Goal: Information Seeking & Learning: Find specific page/section

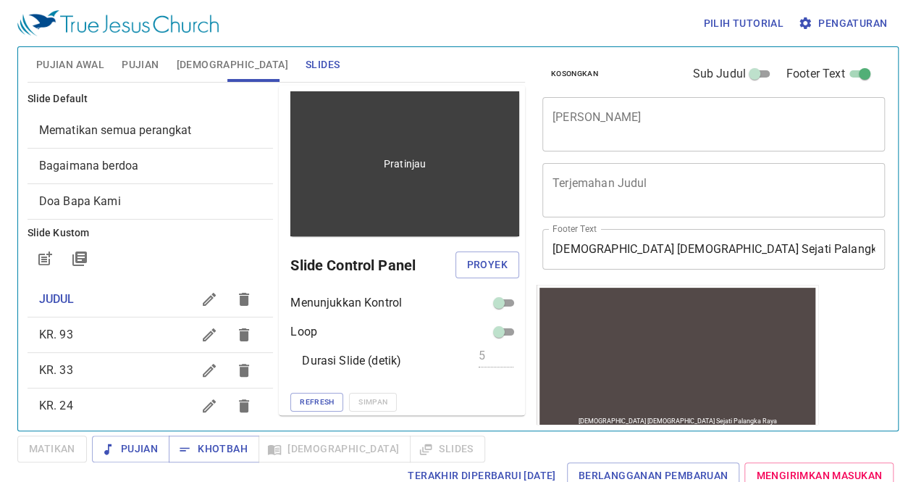
scroll to position [1, 0]
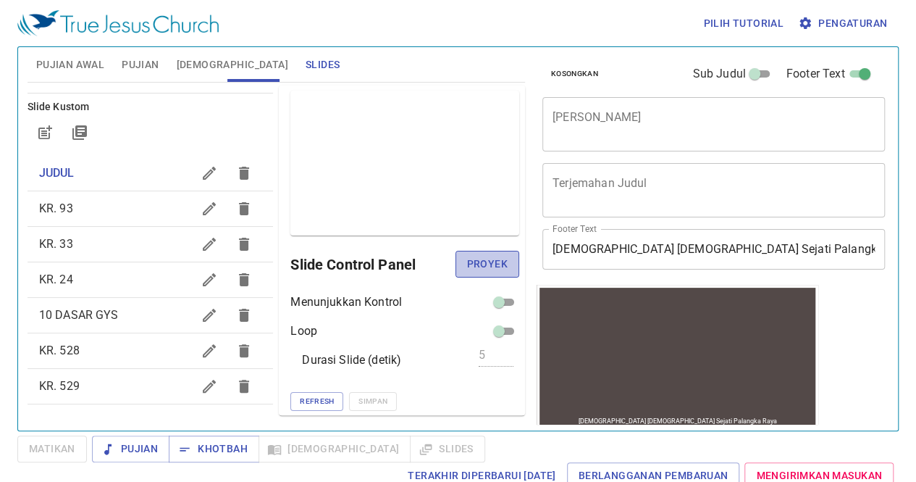
click at [473, 265] on span "Proyek" at bounding box center [487, 264] width 41 height 18
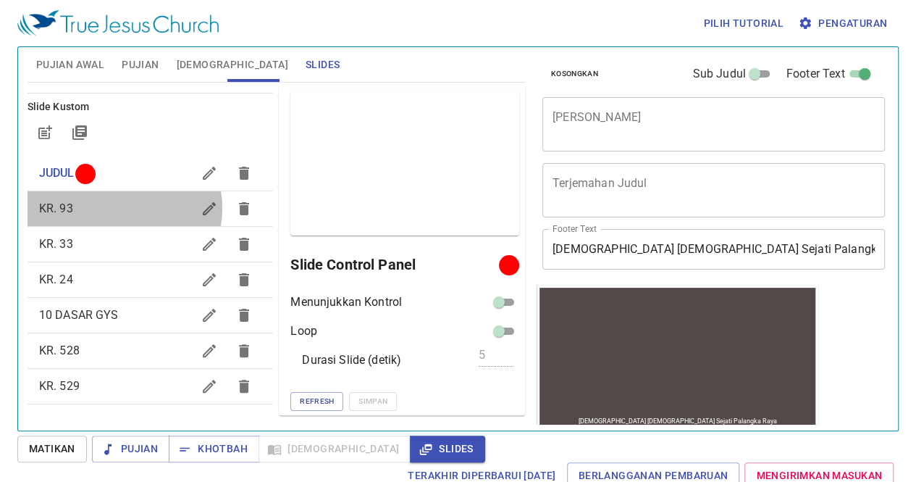
click at [119, 207] on span "KR. 93" at bounding box center [116, 208] width 154 height 17
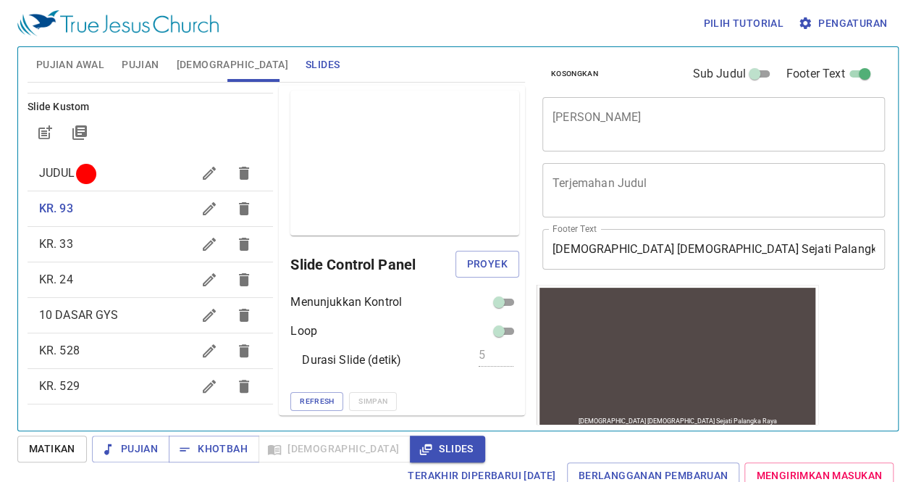
click at [97, 349] on span "KR. 528" at bounding box center [116, 350] width 154 height 17
click at [480, 262] on span "Proyek" at bounding box center [487, 264] width 41 height 18
click at [78, 174] on span "JUDUL" at bounding box center [116, 172] width 154 height 17
click at [482, 256] on span "Proyek" at bounding box center [487, 264] width 41 height 18
click at [828, 215] on div "x Terjemahan Judul" at bounding box center [713, 190] width 343 height 54
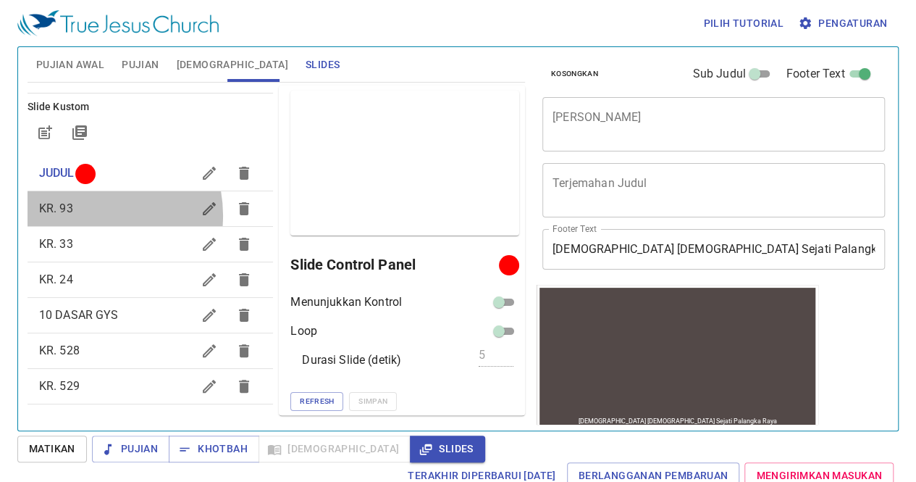
click at [86, 214] on span "KR. 93" at bounding box center [116, 208] width 154 height 17
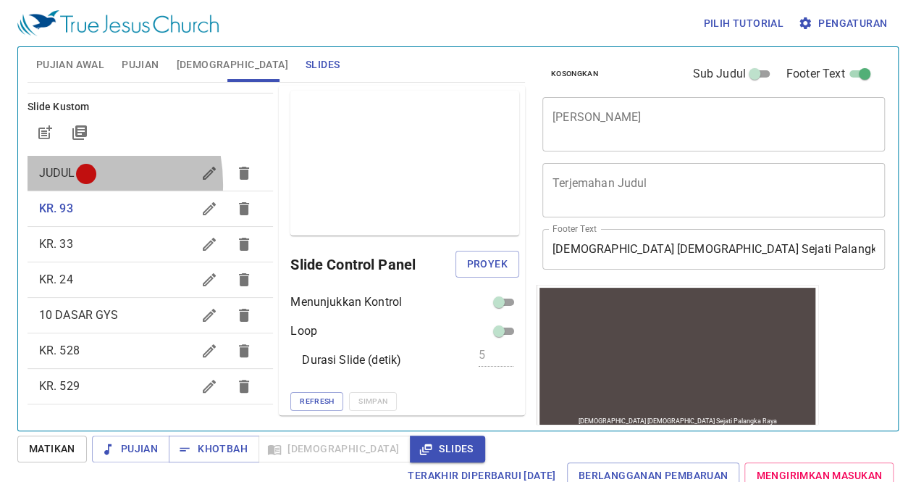
click at [52, 183] on div "JUDUL" at bounding box center [151, 173] width 246 height 35
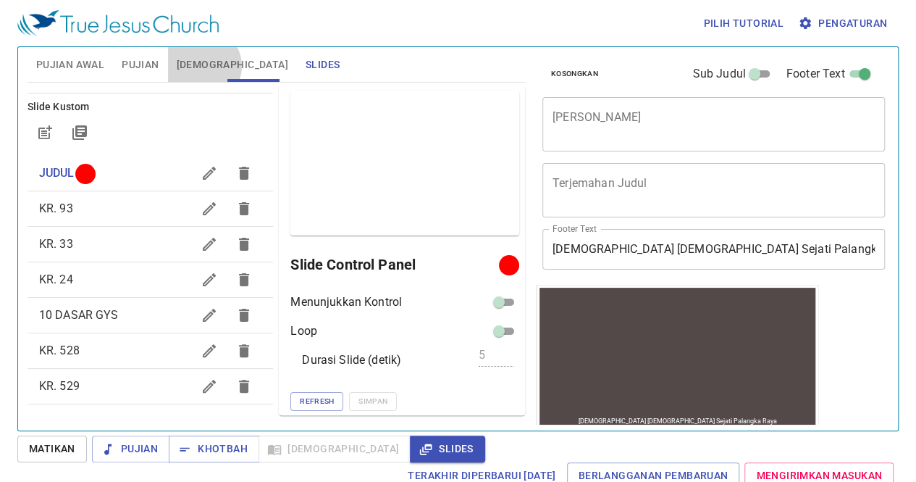
click at [202, 66] on span "[DEMOGRAPHIC_DATA]" at bounding box center [233, 65] width 112 height 18
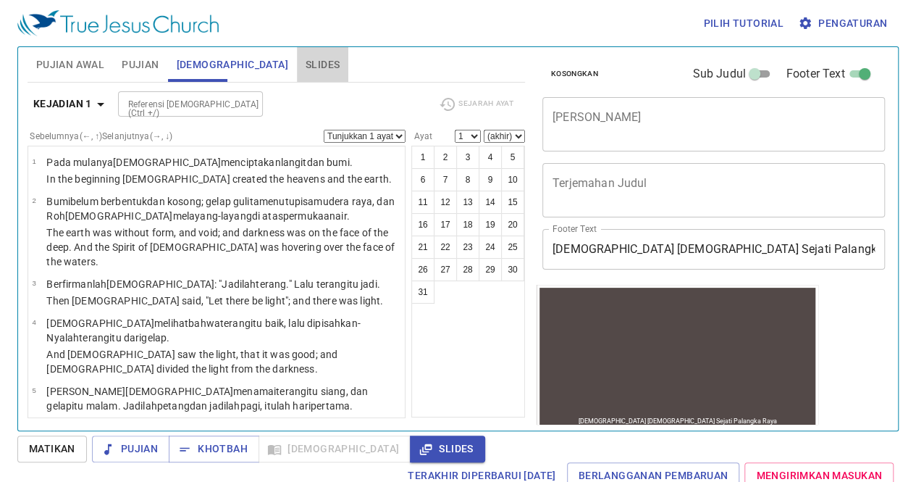
click at [306, 60] on span "Slides" at bounding box center [323, 65] width 34 height 18
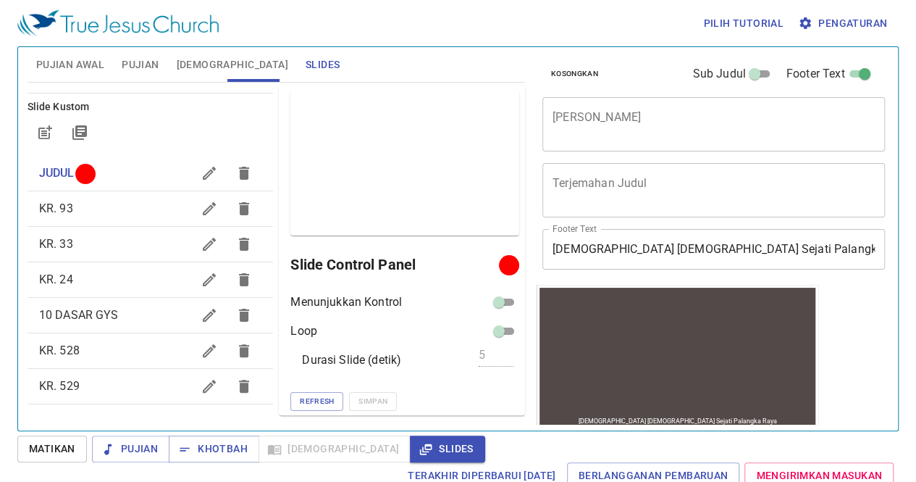
click at [107, 251] on span "KR. 33" at bounding box center [116, 243] width 154 height 17
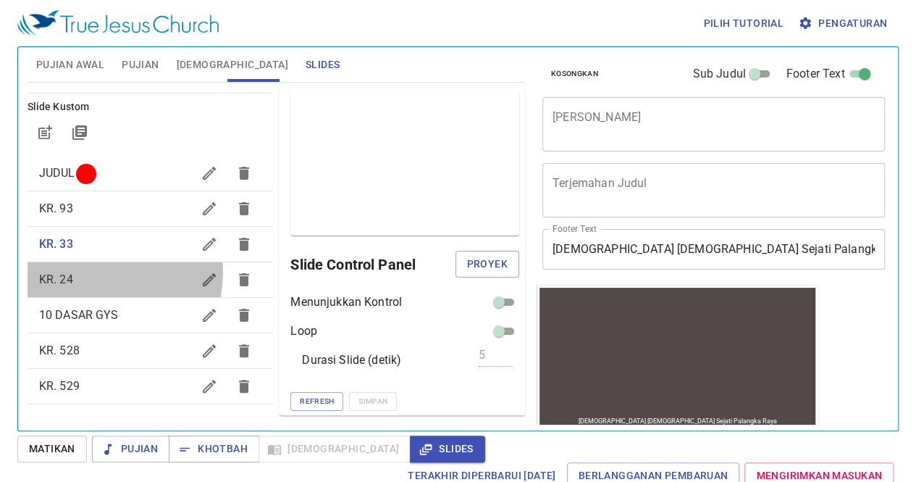
click at [96, 272] on span "KR. 24" at bounding box center [116, 279] width 154 height 17
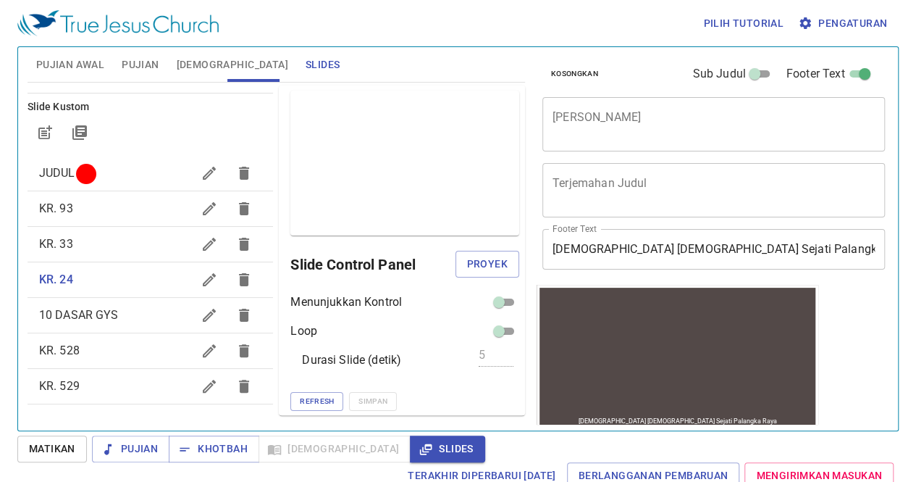
click at [96, 319] on span "10 DASAR GYS" at bounding box center [79, 315] width 80 height 14
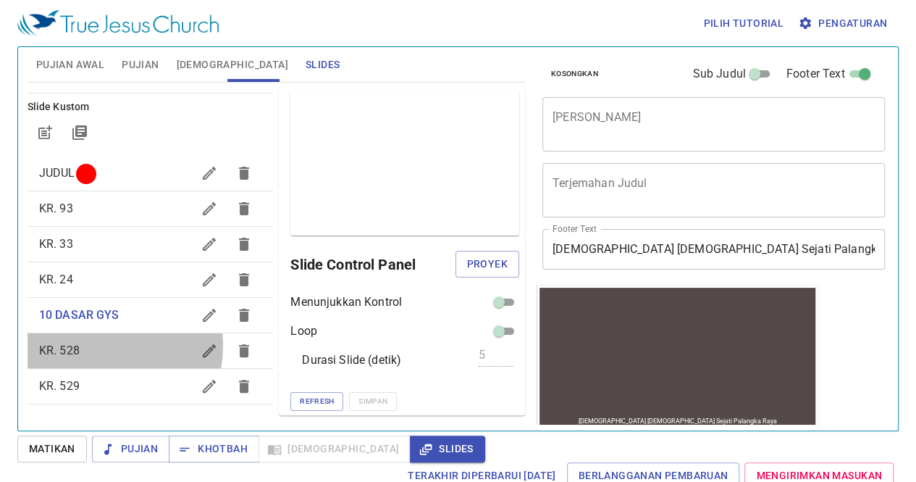
click at [93, 345] on span "KR. 528" at bounding box center [116, 350] width 154 height 17
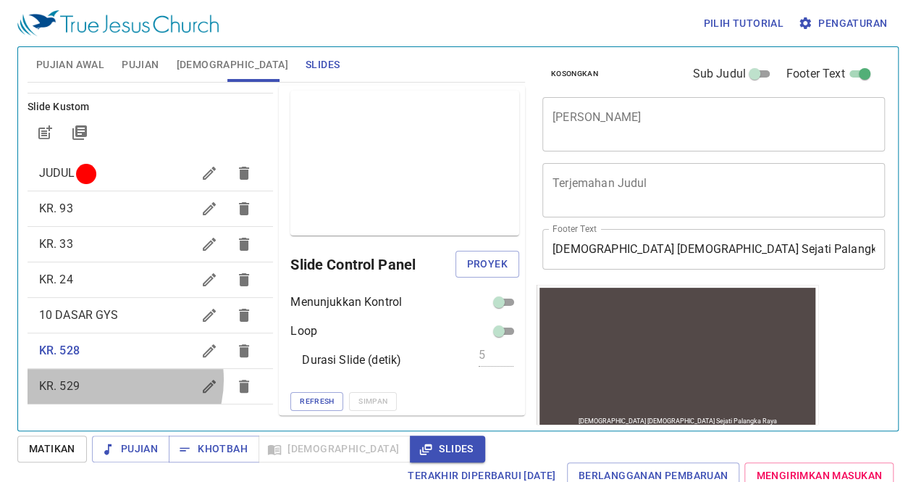
click at [112, 379] on span "KR. 529" at bounding box center [116, 385] width 154 height 17
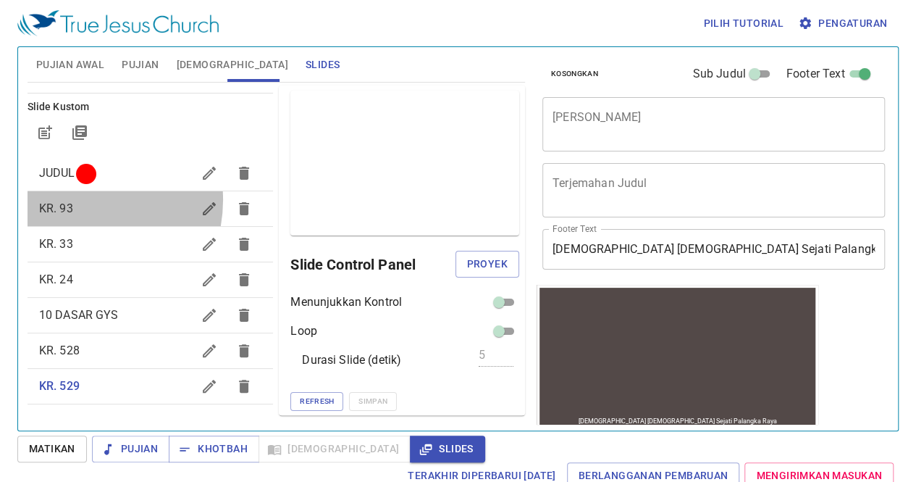
click at [75, 200] on span "KR. 93" at bounding box center [116, 208] width 154 height 17
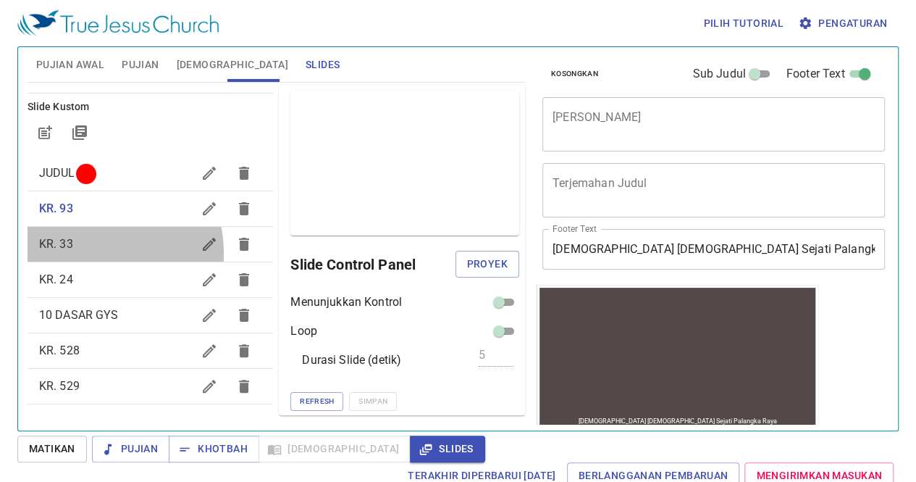
click at [84, 253] on div "KR. 33" at bounding box center [151, 244] width 246 height 35
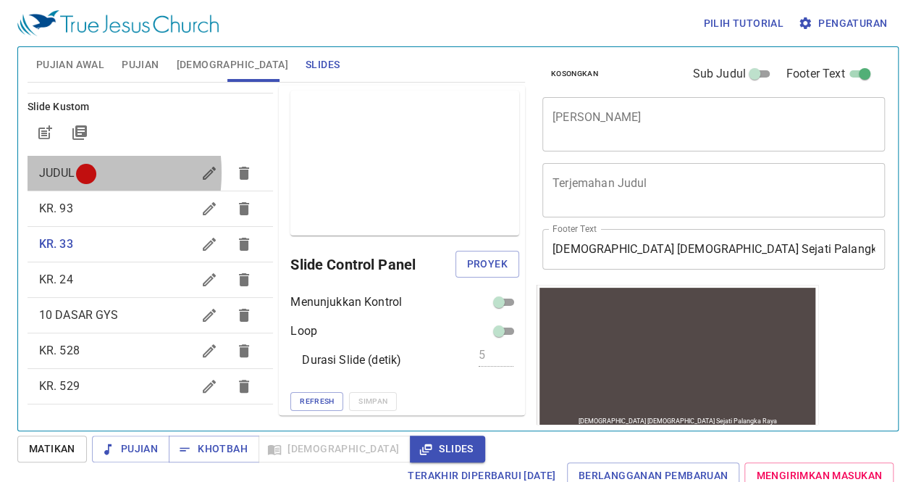
click at [51, 172] on span "JUDUL" at bounding box center [57, 173] width 36 height 14
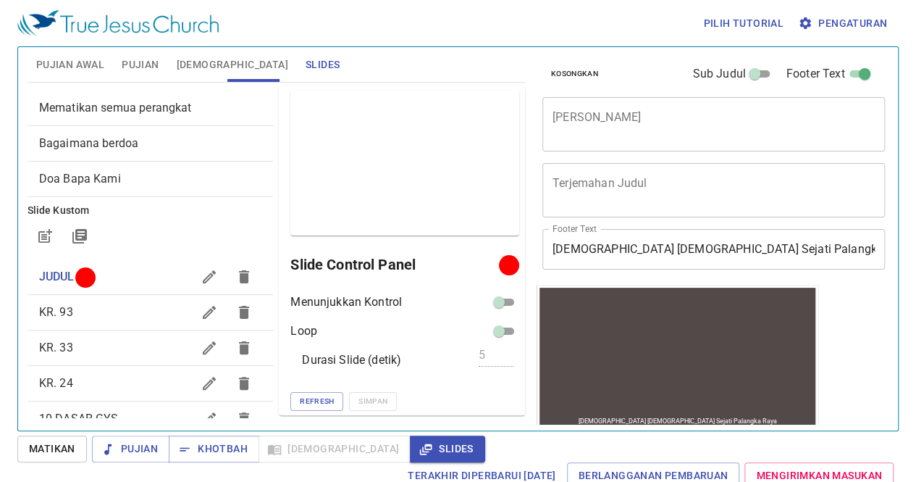
scroll to position [10, 0]
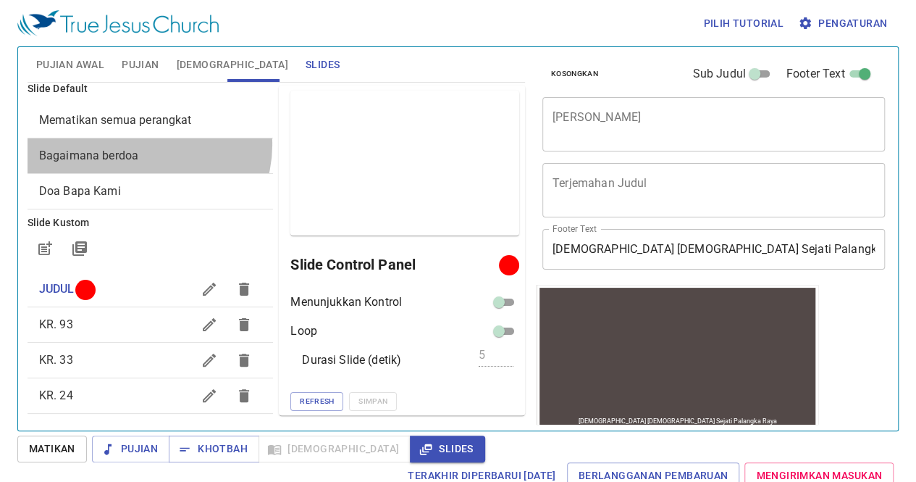
click at [147, 144] on div "Bagaimana berdoa" at bounding box center [151, 155] width 246 height 35
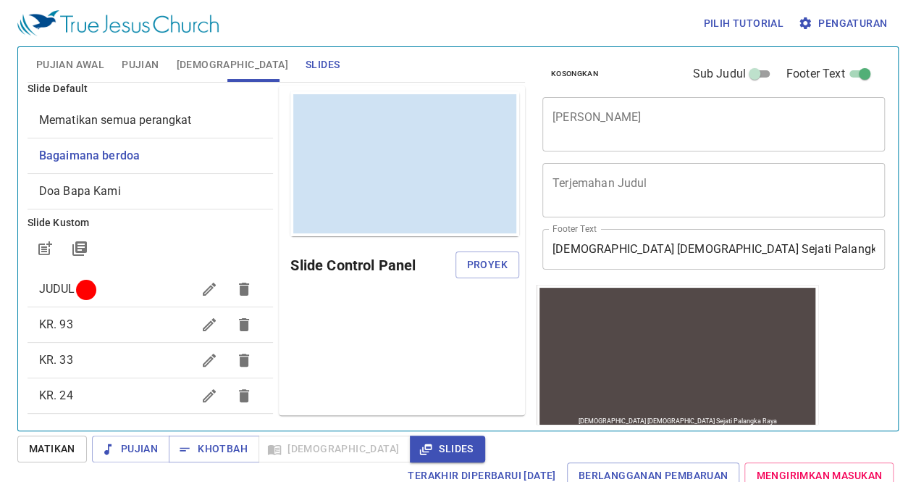
scroll to position [0, 0]
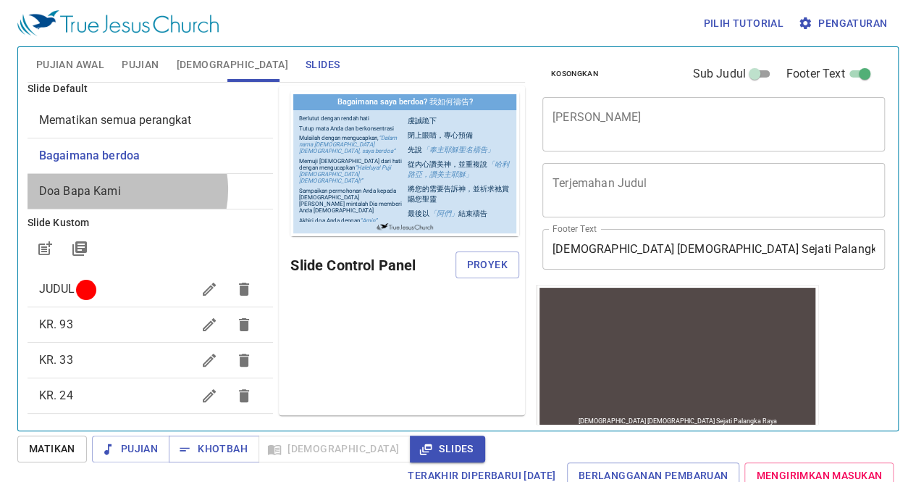
click at [126, 189] on span "Doa Bapa Kami" at bounding box center [150, 190] width 223 height 17
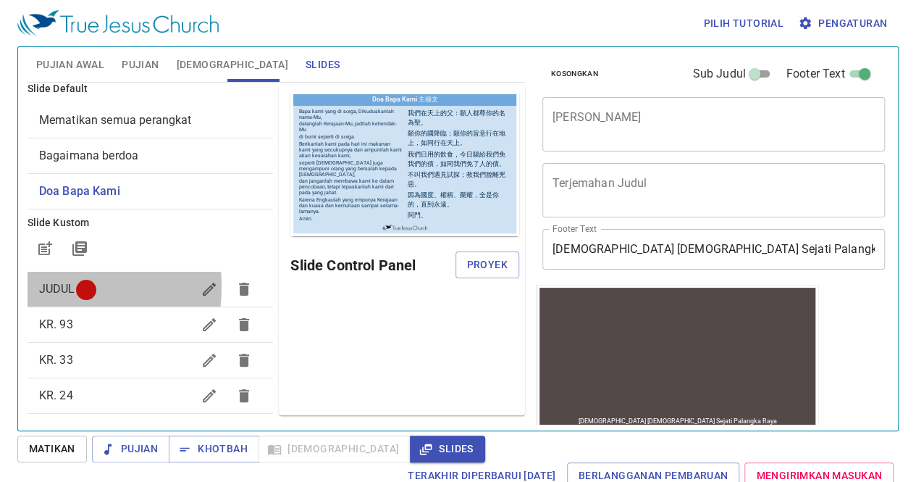
click at [51, 286] on span "JUDUL" at bounding box center [57, 289] width 36 height 14
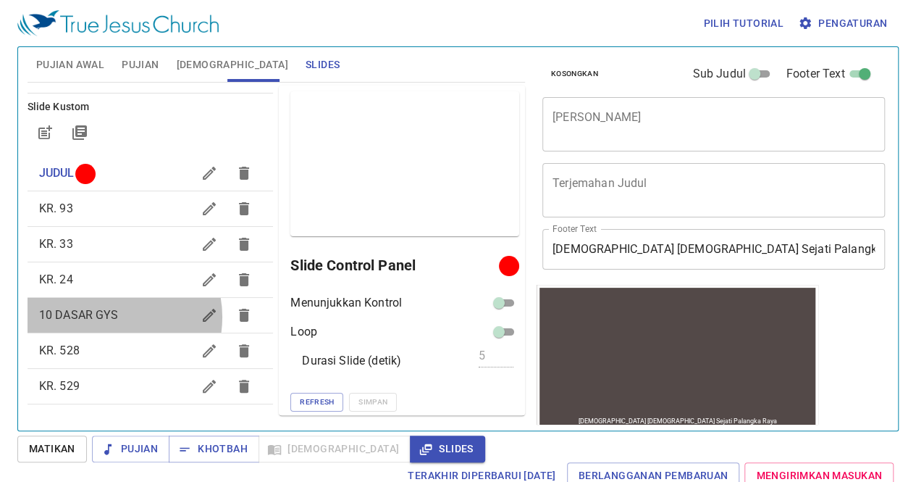
click at [107, 316] on span "10 DASAR GYS" at bounding box center [79, 315] width 80 height 14
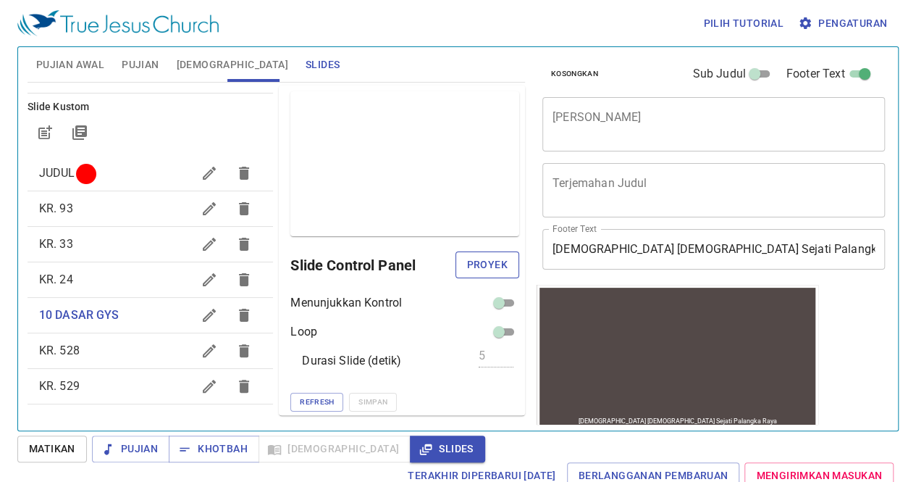
click at [467, 264] on span "Proyek" at bounding box center [487, 265] width 41 height 18
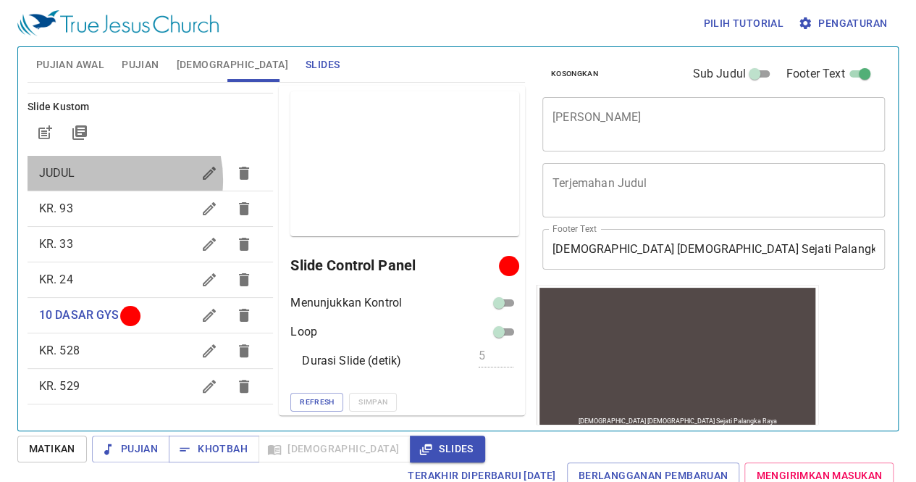
click at [106, 179] on span "JUDUL" at bounding box center [116, 172] width 154 height 17
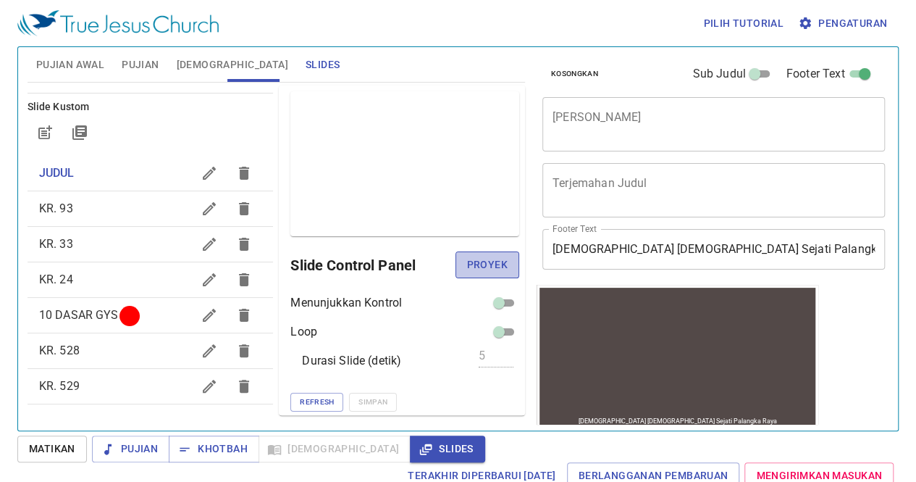
click at [468, 264] on span "Proyek" at bounding box center [487, 265] width 41 height 18
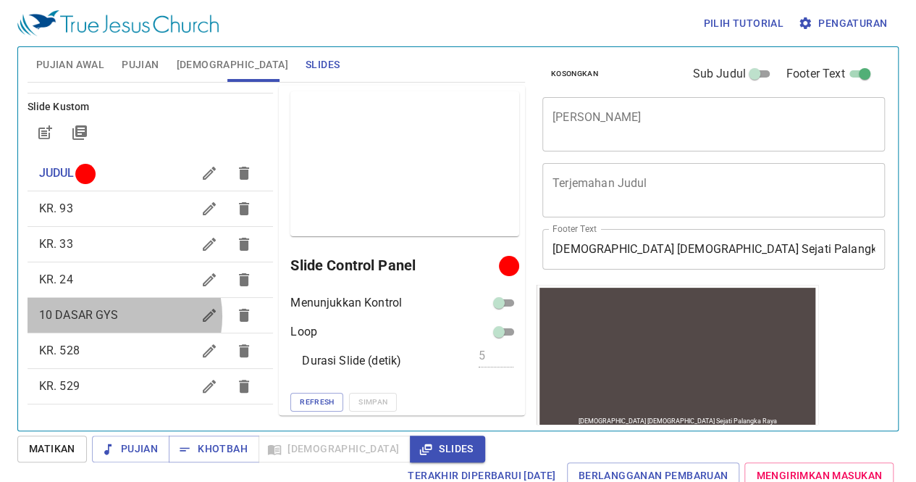
click at [115, 316] on span "10 DASAR GYS" at bounding box center [79, 315] width 80 height 14
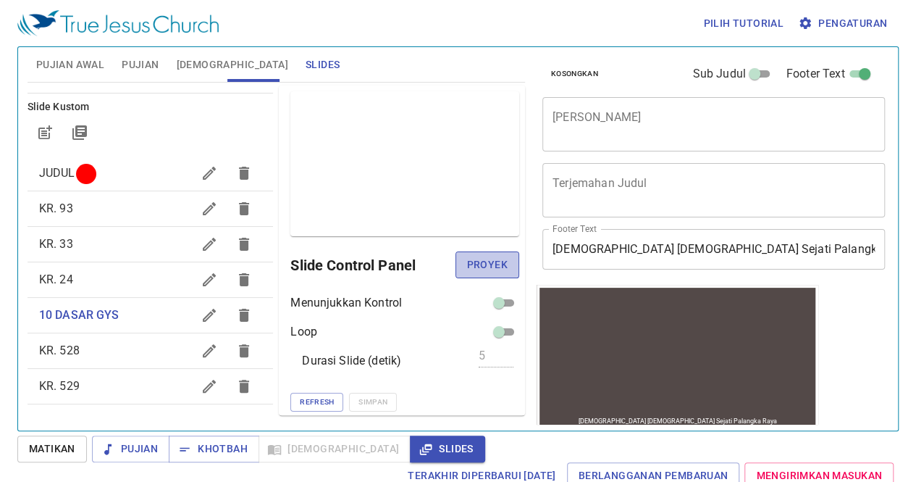
click at [485, 259] on span "Proyek" at bounding box center [487, 265] width 41 height 18
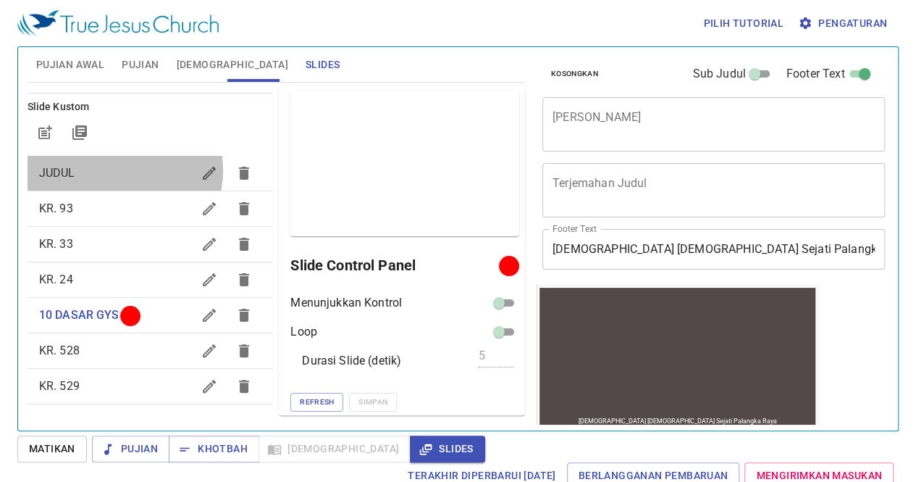
click at [115, 169] on span "JUDUL" at bounding box center [116, 172] width 154 height 17
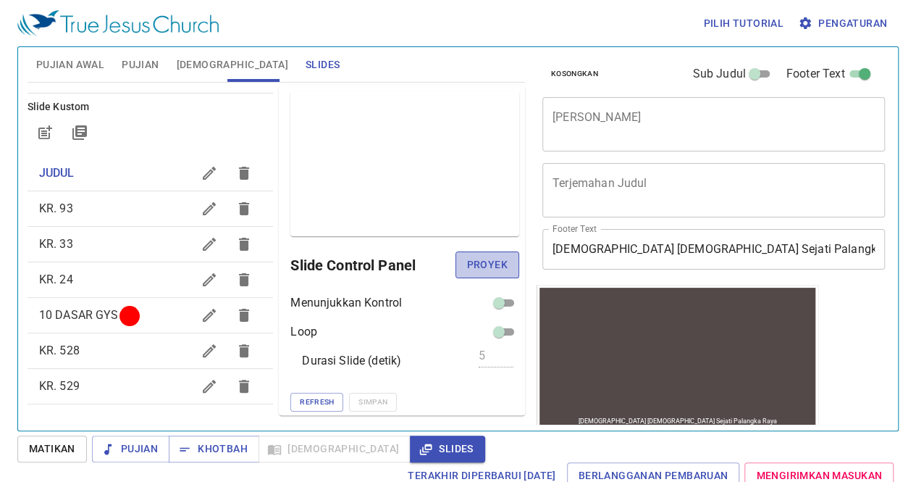
click at [478, 259] on span "Proyek" at bounding box center [487, 265] width 41 height 18
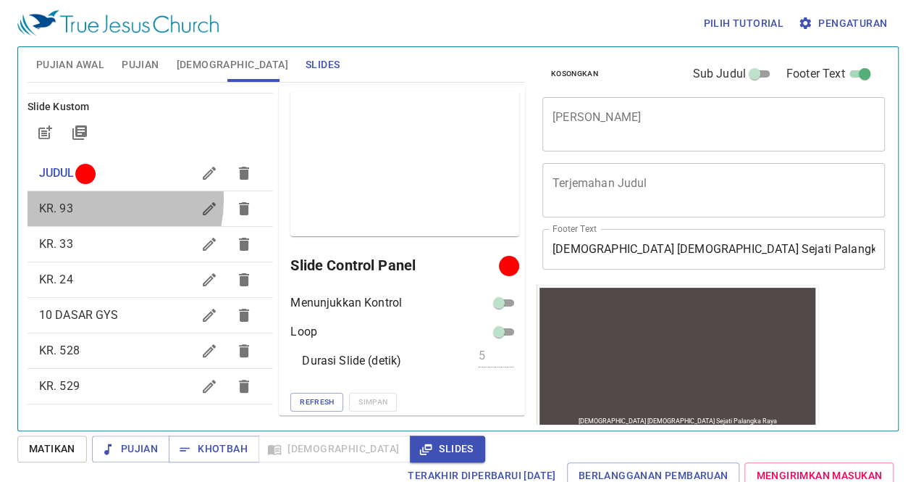
click at [94, 200] on span "KR. 93" at bounding box center [116, 208] width 154 height 17
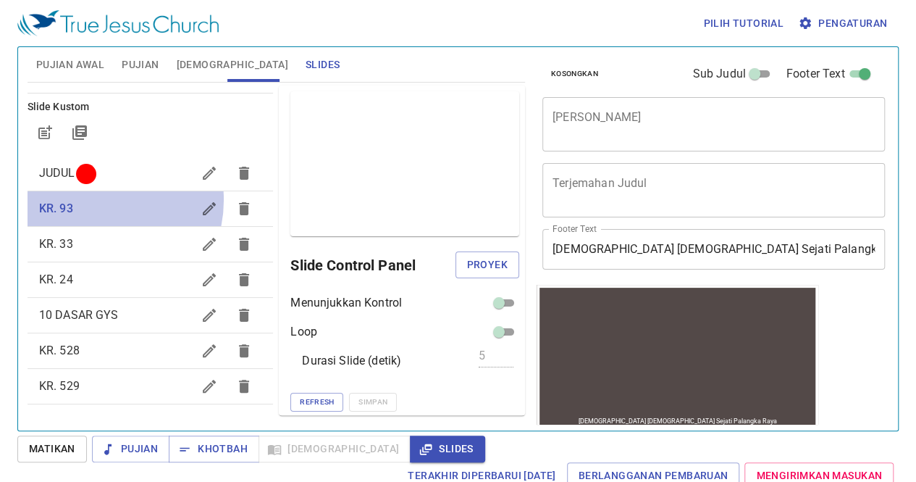
click at [94, 200] on span "KR. 93" at bounding box center [116, 208] width 154 height 17
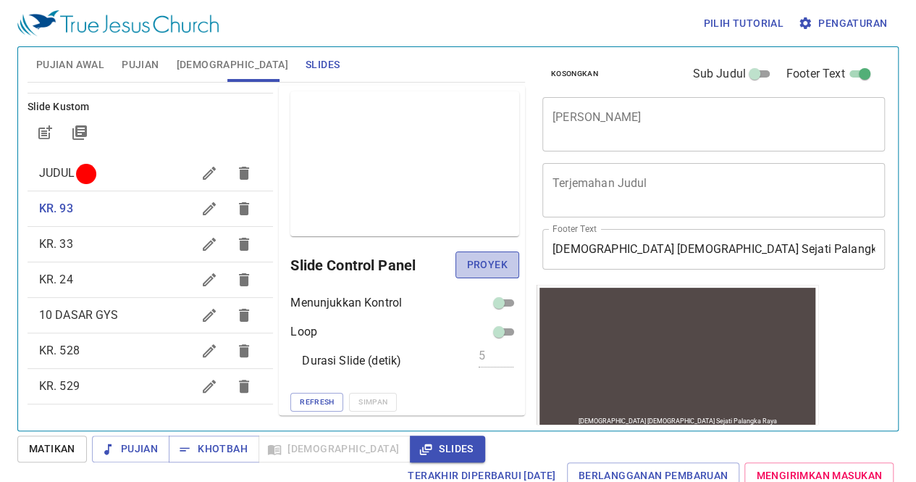
click at [490, 257] on span "Proyek" at bounding box center [487, 265] width 41 height 18
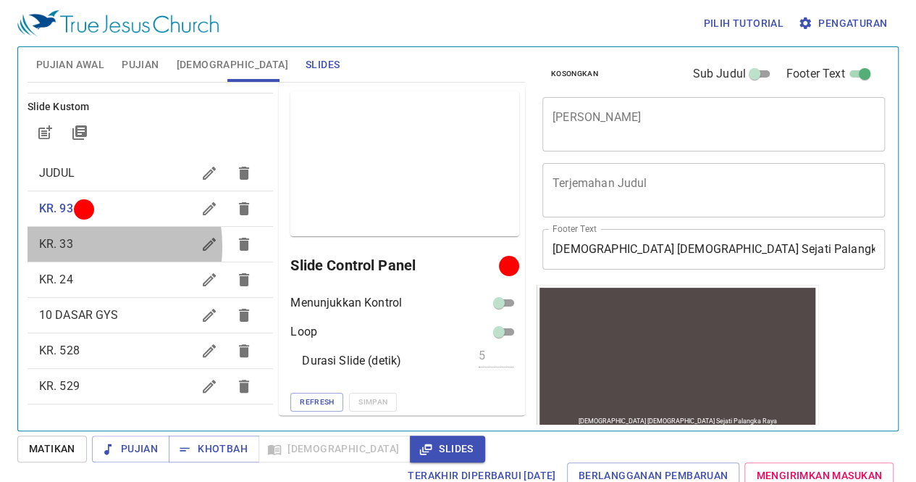
click at [79, 245] on span "KR. 33" at bounding box center [116, 243] width 154 height 17
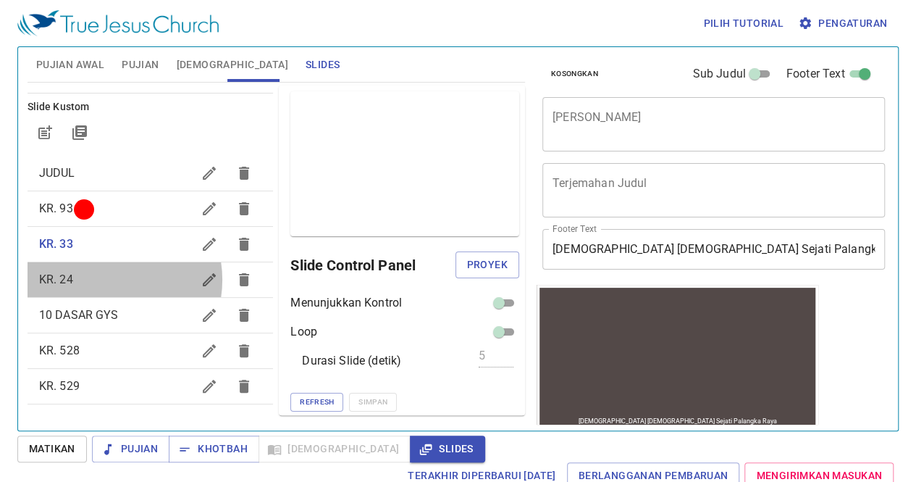
click at [104, 279] on span "KR. 24" at bounding box center [116, 279] width 154 height 17
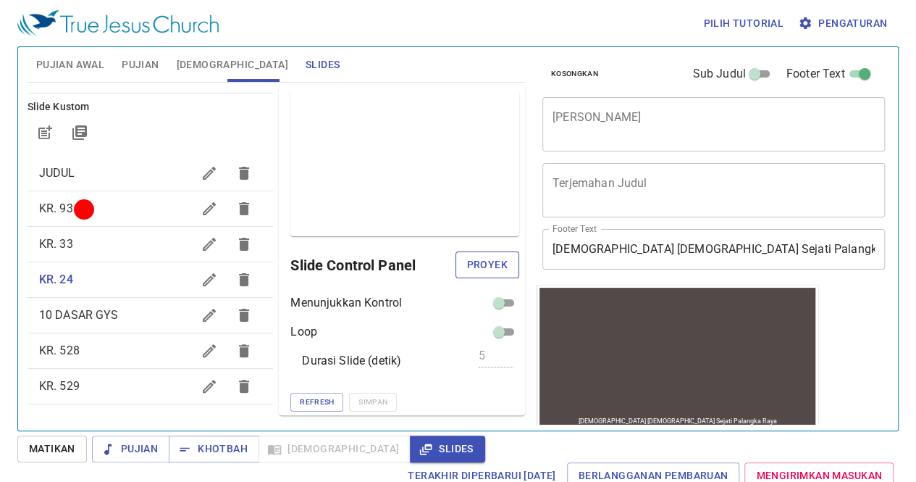
click at [474, 253] on button "Proyek" at bounding box center [487, 264] width 64 height 27
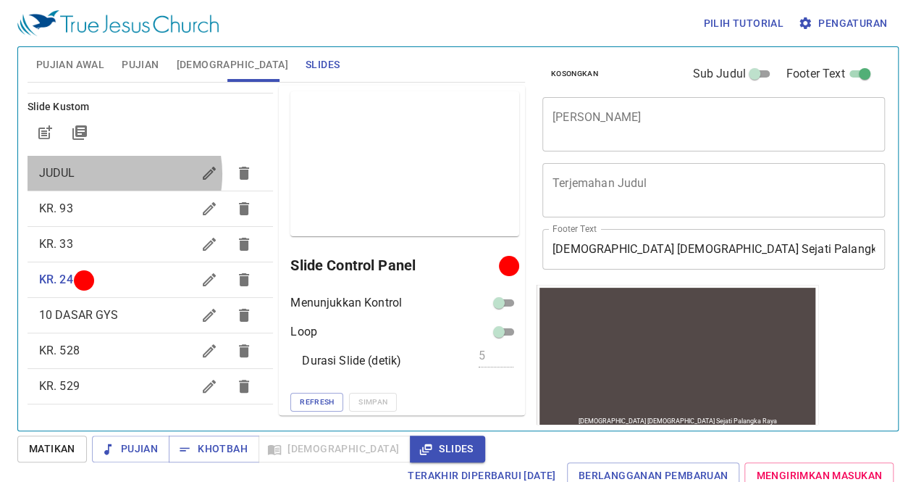
click at [105, 173] on span "JUDUL" at bounding box center [116, 172] width 154 height 17
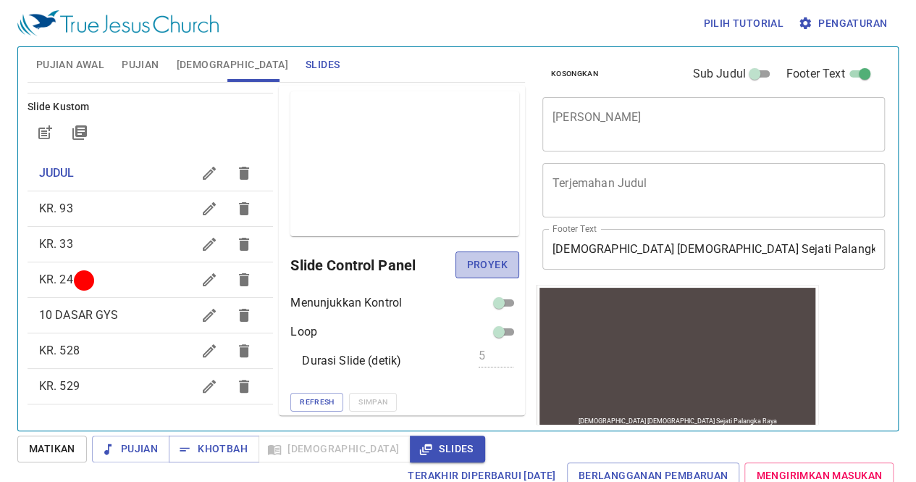
click at [481, 266] on span "Proyek" at bounding box center [487, 265] width 41 height 18
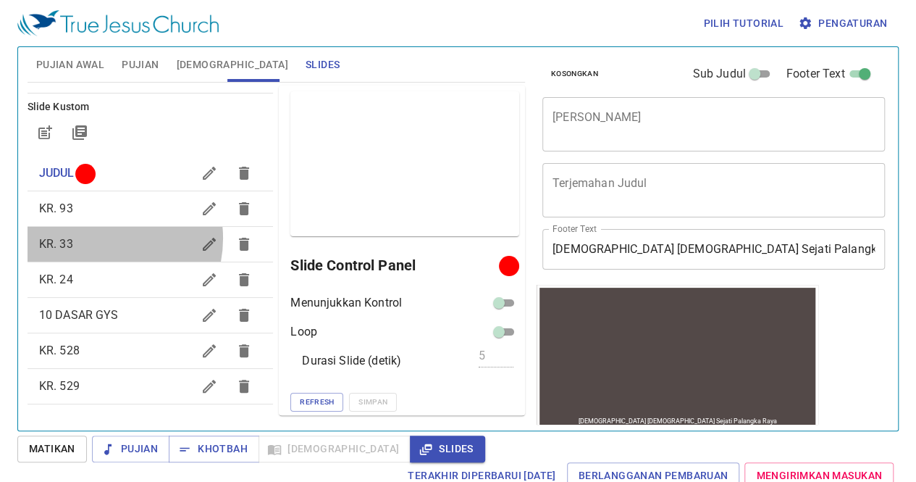
click at [98, 238] on span "KR. 33" at bounding box center [116, 243] width 154 height 17
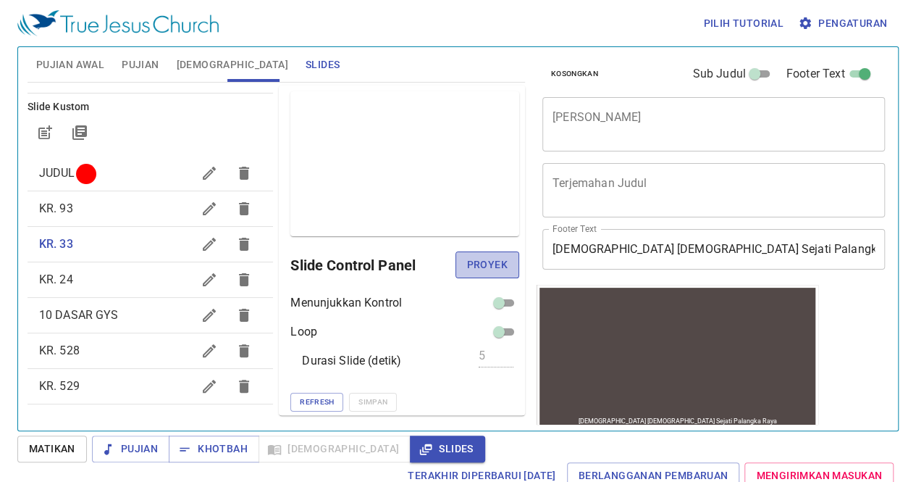
click at [474, 260] on span "Proyek" at bounding box center [487, 265] width 41 height 18
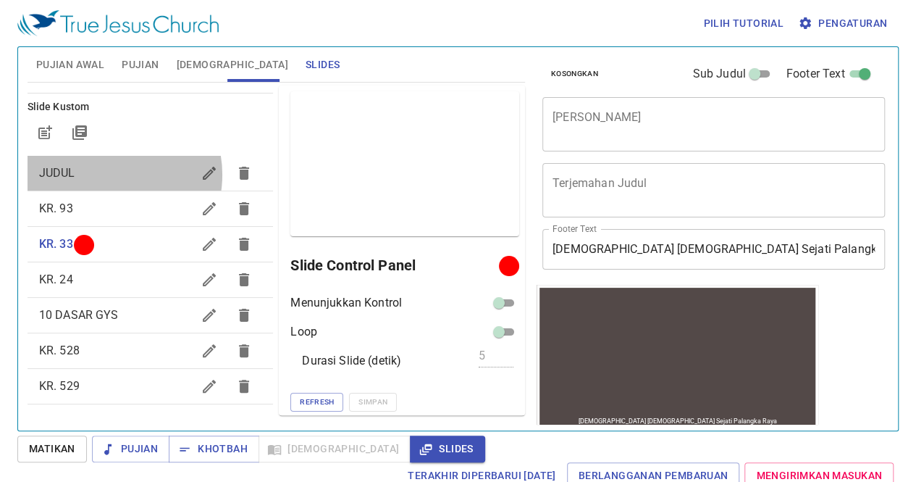
click at [105, 174] on span "JUDUL" at bounding box center [116, 172] width 154 height 17
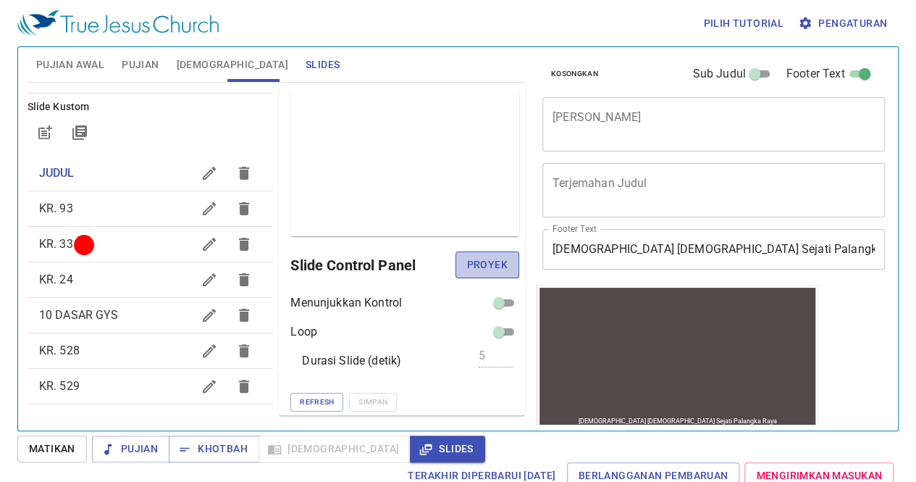
click at [484, 269] on span "Proyek" at bounding box center [487, 265] width 41 height 18
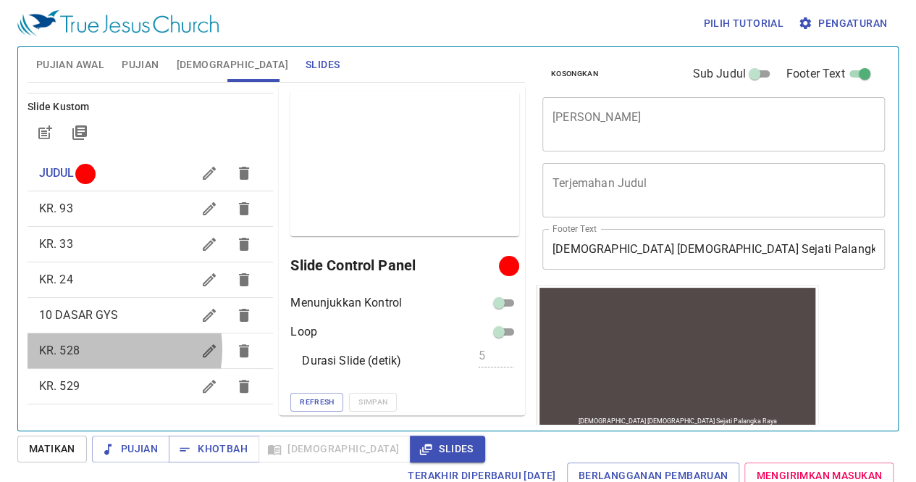
click at [100, 348] on span "KR. 528" at bounding box center [116, 350] width 154 height 17
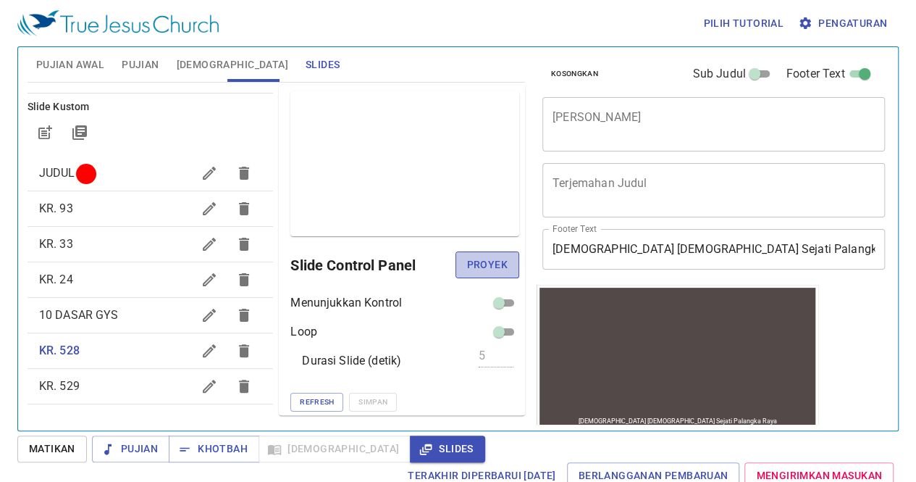
click at [476, 256] on span "Proyek" at bounding box center [487, 265] width 41 height 18
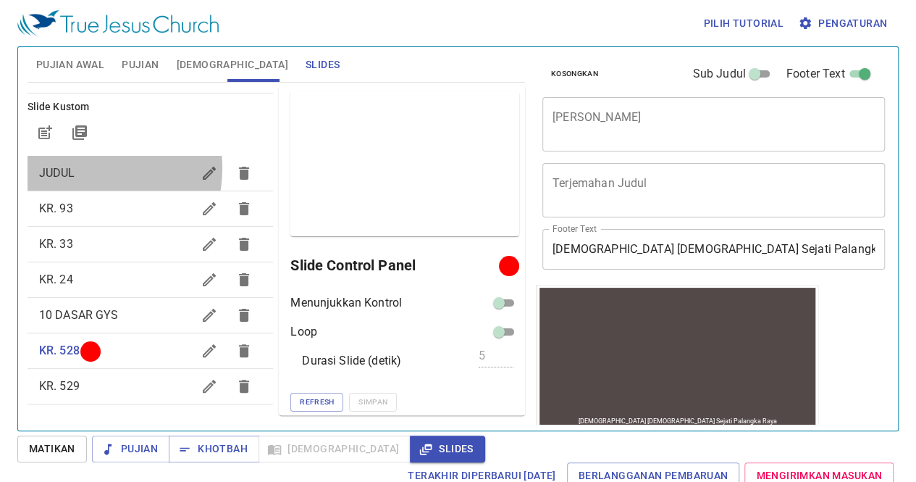
click at [82, 167] on span "JUDUL" at bounding box center [116, 172] width 154 height 17
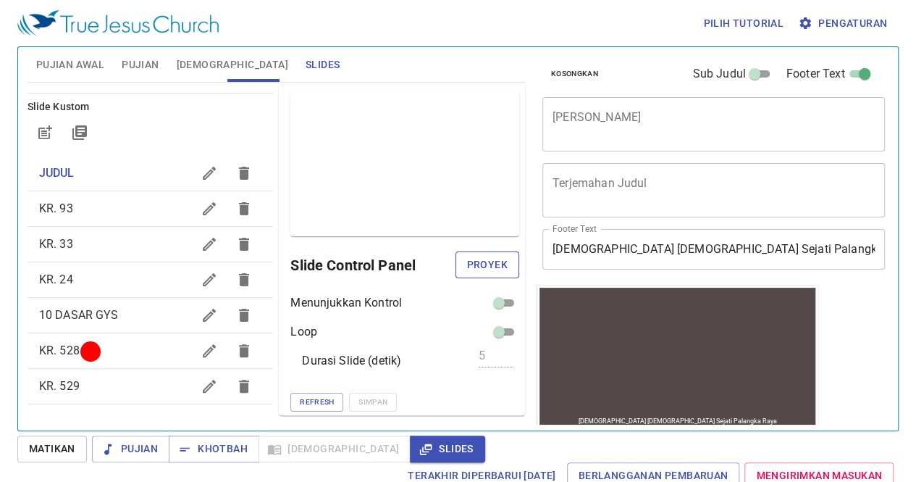
click at [475, 264] on span "Proyek" at bounding box center [487, 265] width 41 height 18
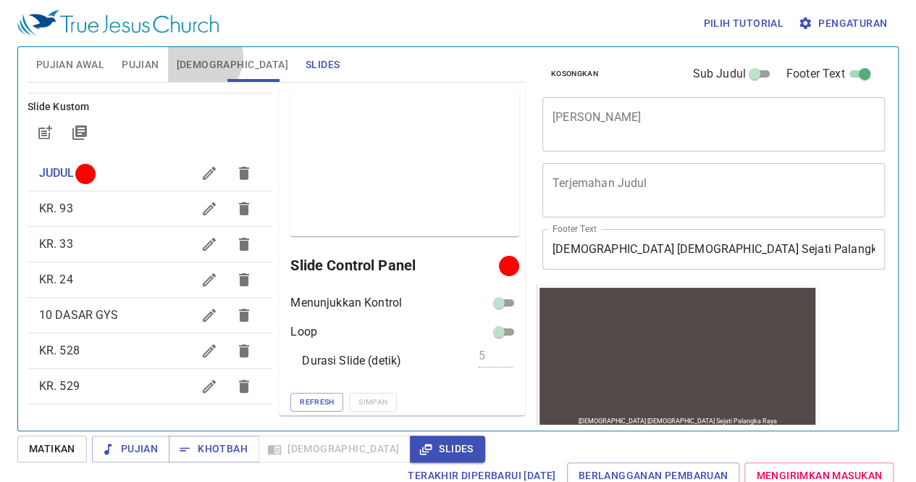
click at [201, 57] on span "[DEMOGRAPHIC_DATA]" at bounding box center [233, 65] width 112 height 18
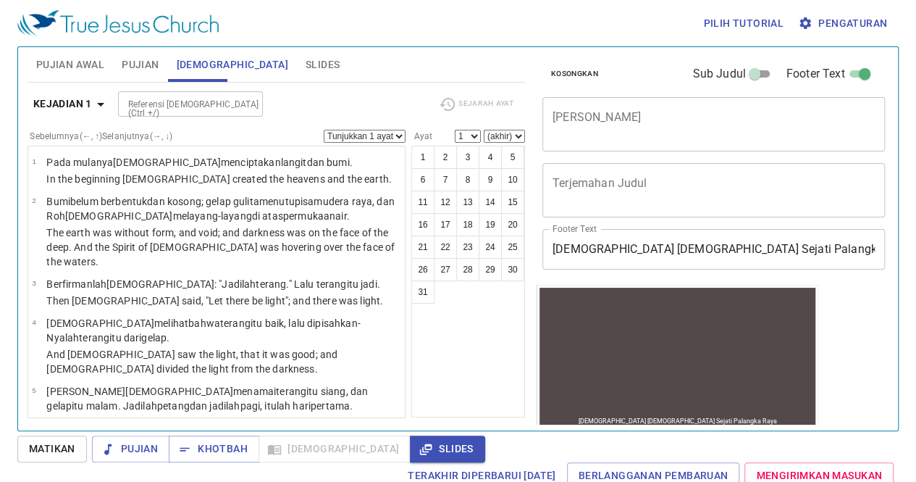
click at [67, 88] on div "Kejadian 1 Referensi [DEMOGRAPHIC_DATA] (Ctrl +/) Referensi [DEMOGRAPHIC_DATA] …" at bounding box center [276, 250] width 497 height 335
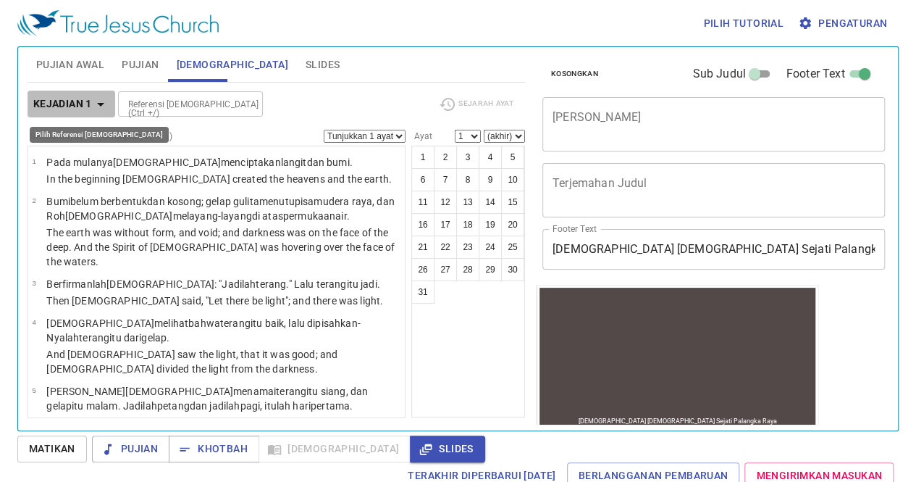
click at [67, 95] on b "Kejadian 1" at bounding box center [62, 104] width 59 height 18
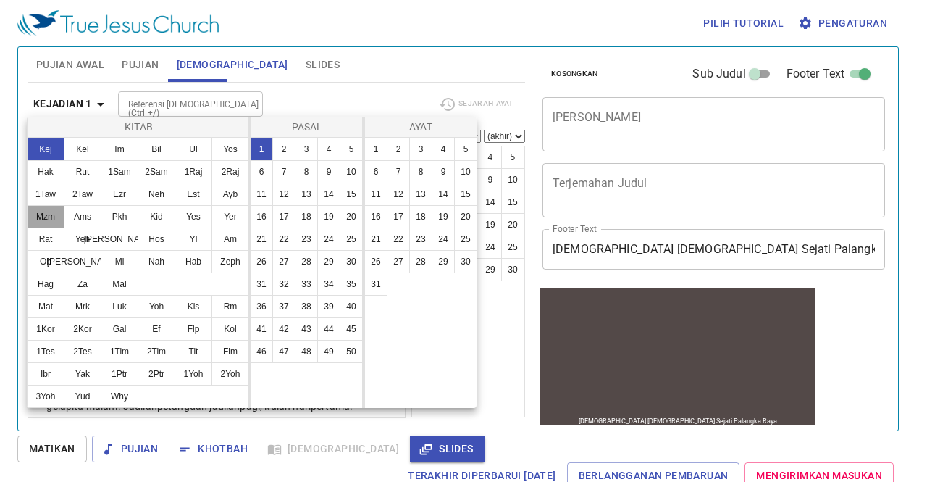
click at [59, 211] on button "Mzm" at bounding box center [46, 216] width 38 height 23
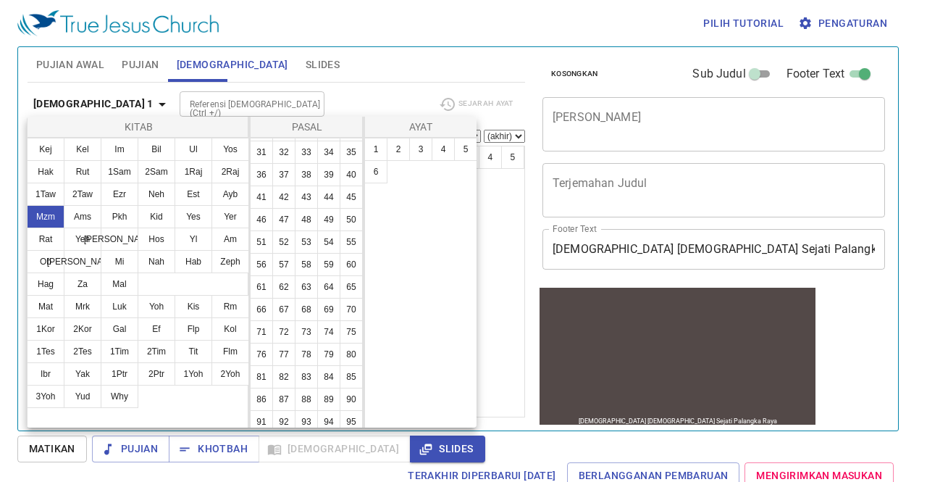
scroll to position [145, 0]
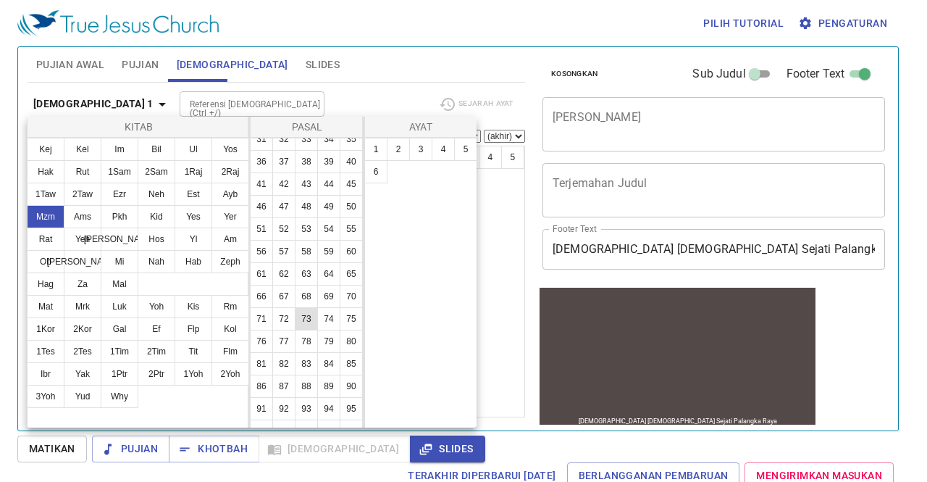
click at [295, 330] on button "73" at bounding box center [306, 318] width 23 height 23
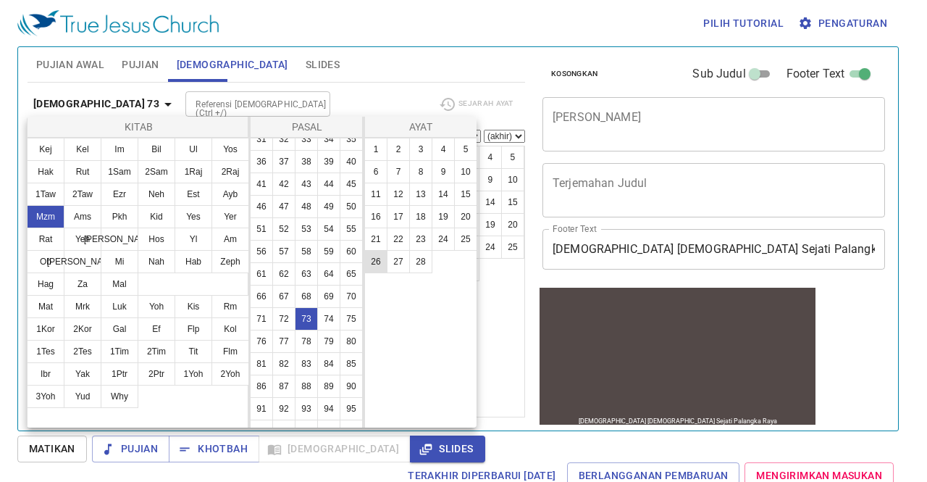
click at [377, 260] on button "26" at bounding box center [375, 261] width 23 height 23
select select "26"
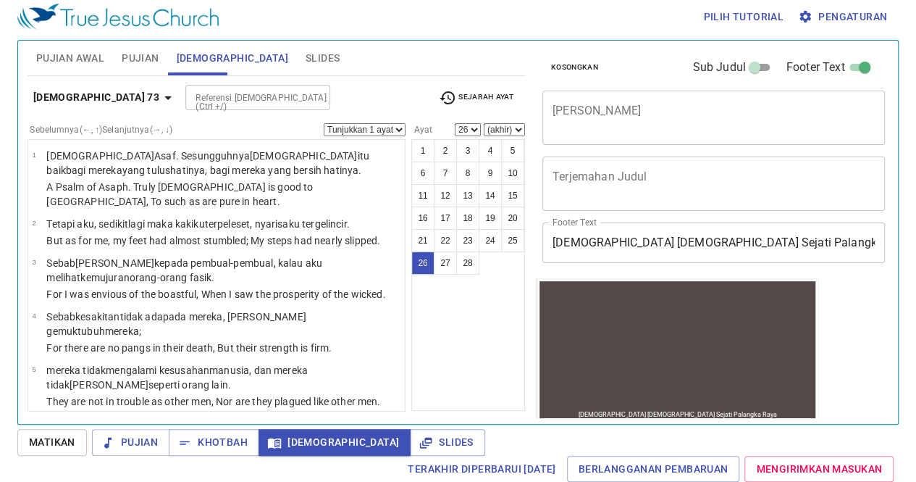
scroll to position [1287, 0]
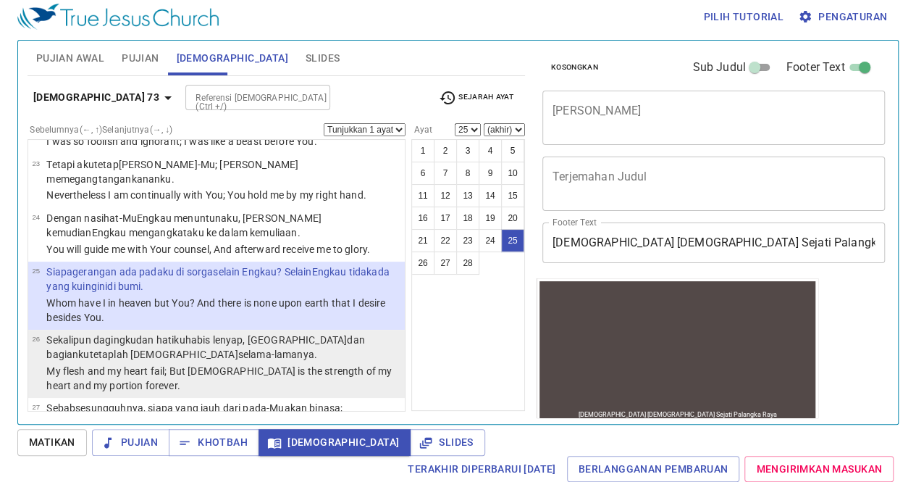
select select "26"
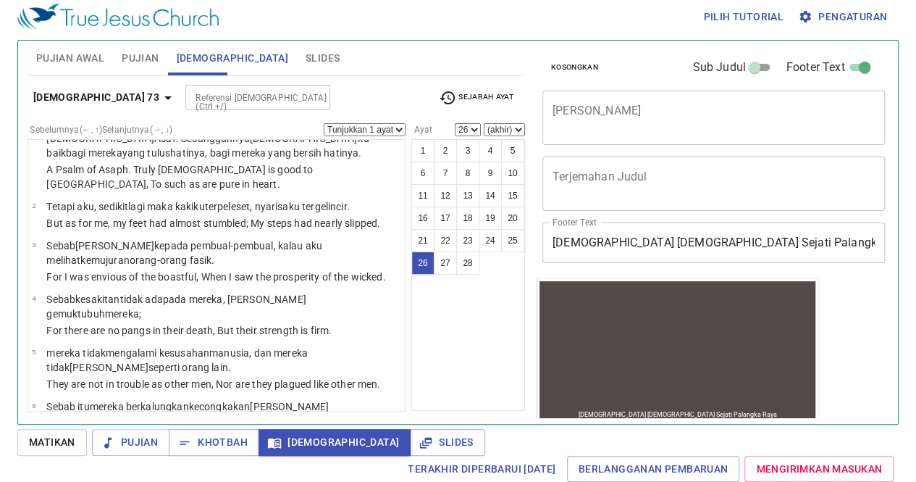
scroll to position [0, 0]
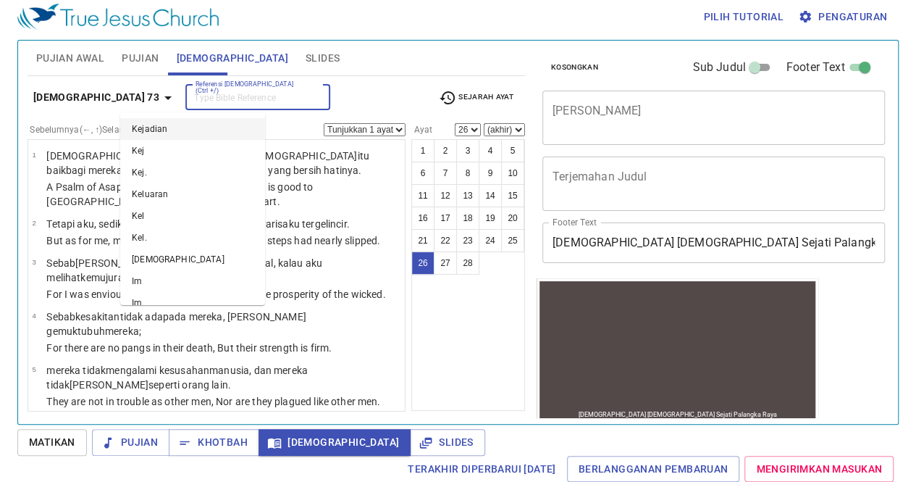
click at [190, 104] on input "Referensi [DEMOGRAPHIC_DATA] (Ctrl +/)" at bounding box center [246, 97] width 112 height 17
type input "im"
click at [308, 97] on icon "Clear" at bounding box center [315, 98] width 14 height 14
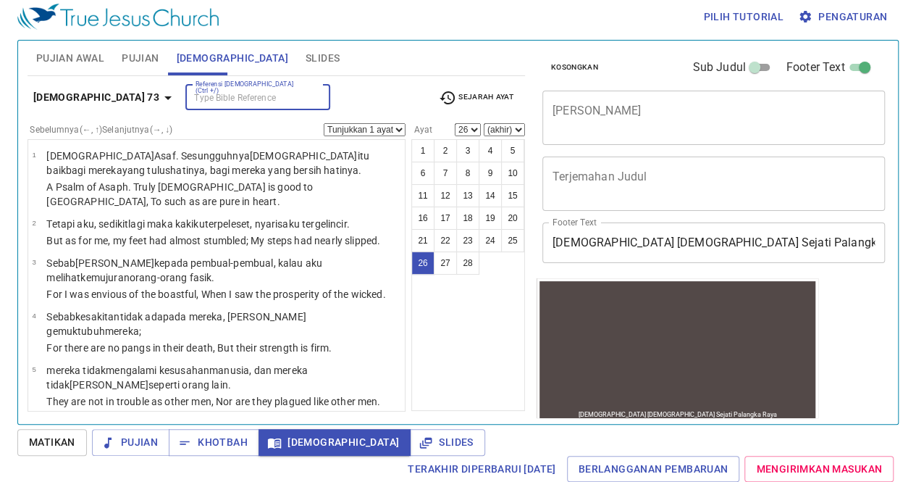
click at [190, 101] on input "Referensi [DEMOGRAPHIC_DATA] (Ctrl +/)" at bounding box center [246, 97] width 112 height 17
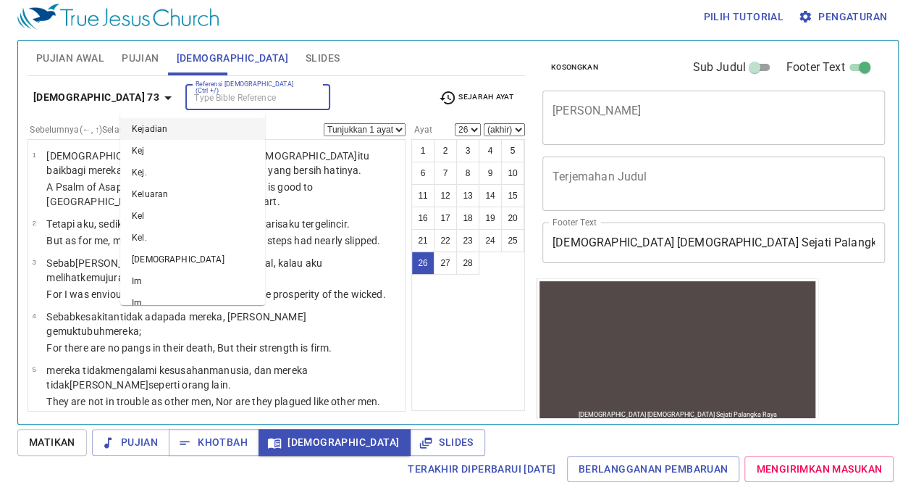
click at [190, 101] on input "Referensi [DEMOGRAPHIC_DATA] (Ctrl +/)" at bounding box center [246, 97] width 112 height 17
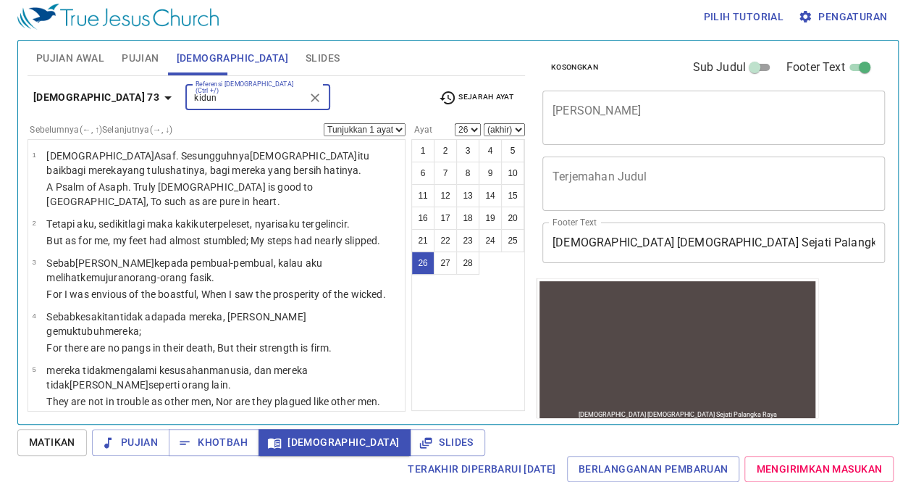
type input "kidung"
click at [190, 93] on input "kidung" at bounding box center [246, 97] width 112 height 17
click at [305, 104] on button "Clear" at bounding box center [315, 98] width 20 height 20
type input "kidung"
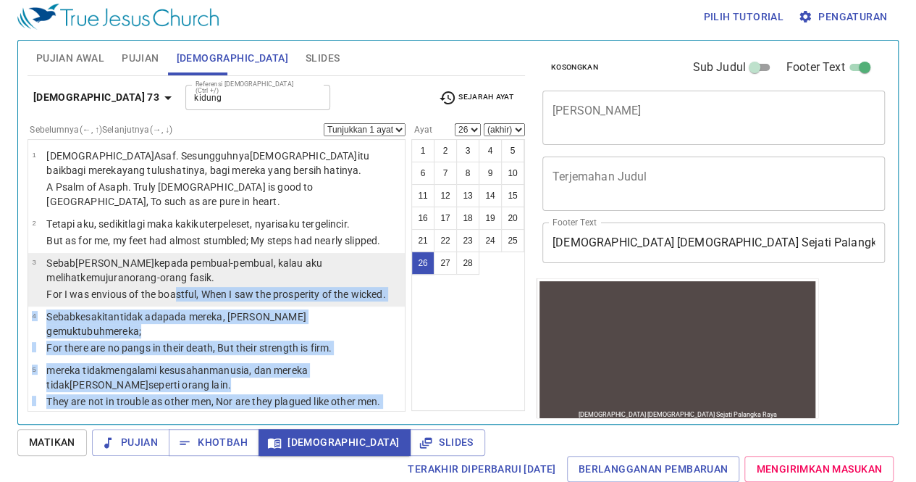
drag, startPoint x: 167, startPoint y: 409, endPoint x: 174, endPoint y: 273, distance: 136.3
click at [174, 273] on ul "1 [DEMOGRAPHIC_DATA][PERSON_NAME] . Sesungguhnya [DEMOGRAPHIC_DATA] itu baik ba…" at bounding box center [217, 275] width 378 height 272
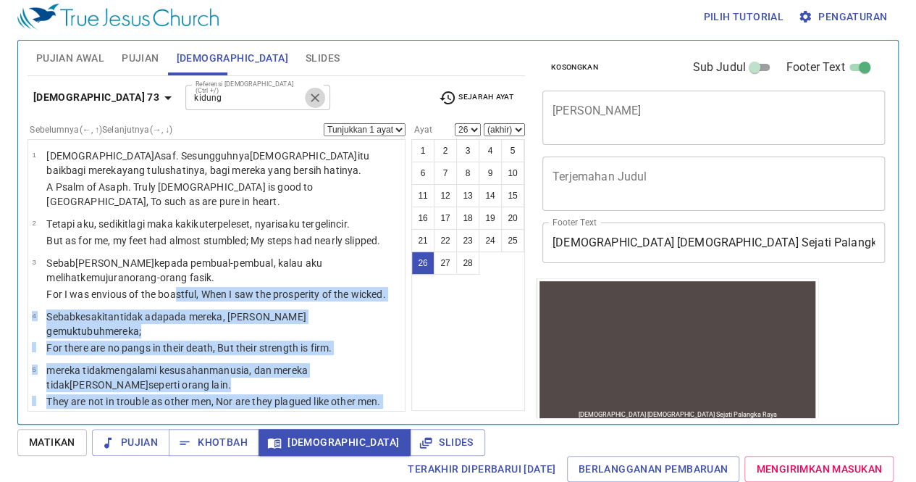
click at [311, 99] on icon "Clear" at bounding box center [315, 97] width 9 height 9
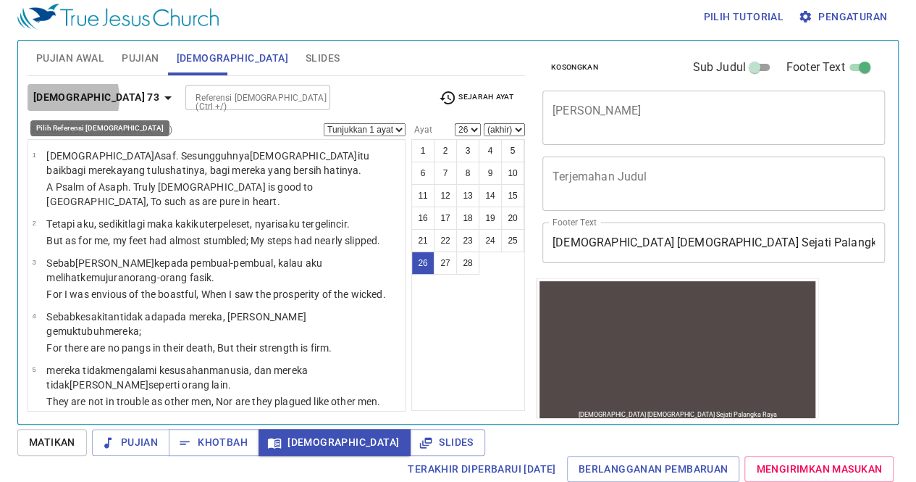
click at [58, 97] on b "[DEMOGRAPHIC_DATA] 73" at bounding box center [96, 97] width 126 height 18
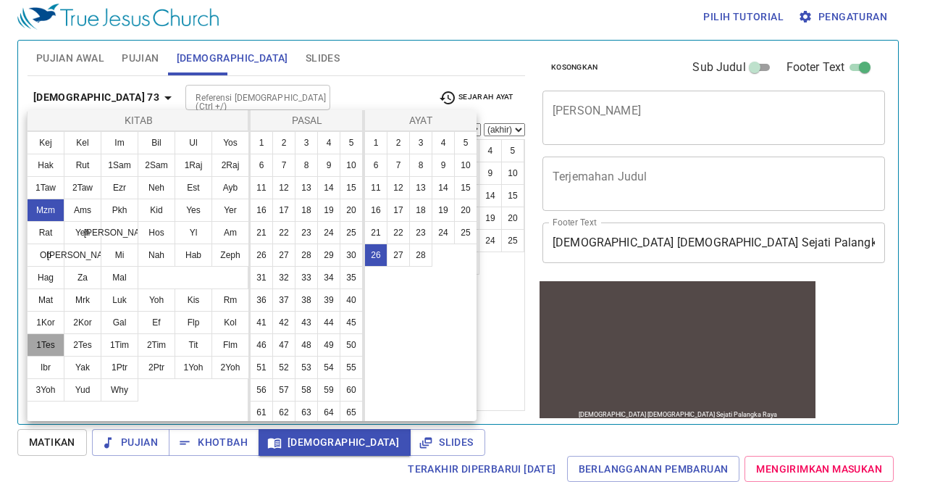
click at [33, 348] on button "1Tes" at bounding box center [46, 344] width 38 height 23
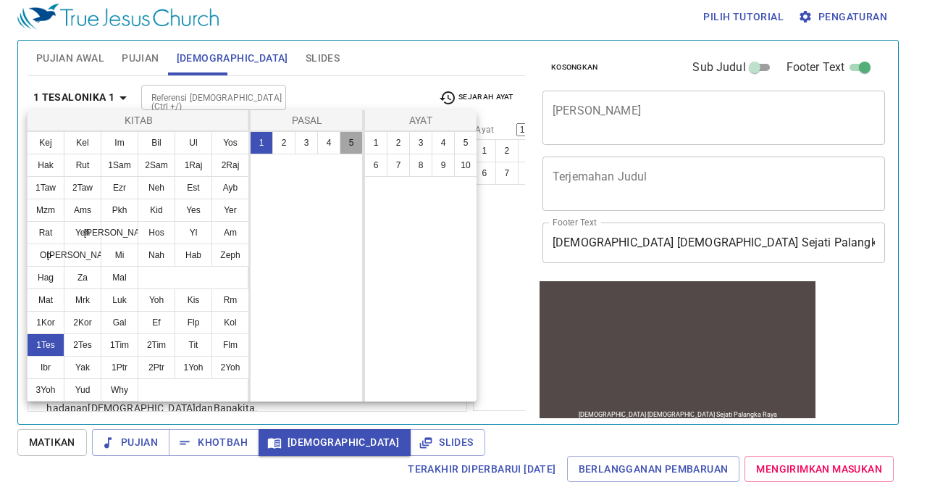
click at [345, 146] on button "5" at bounding box center [351, 142] width 23 height 23
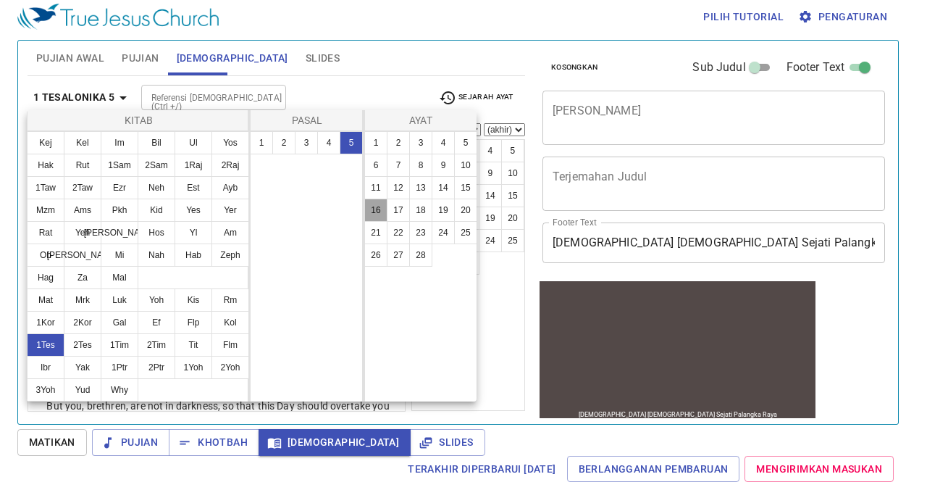
click at [384, 211] on button "16" at bounding box center [375, 209] width 23 height 23
select select "16"
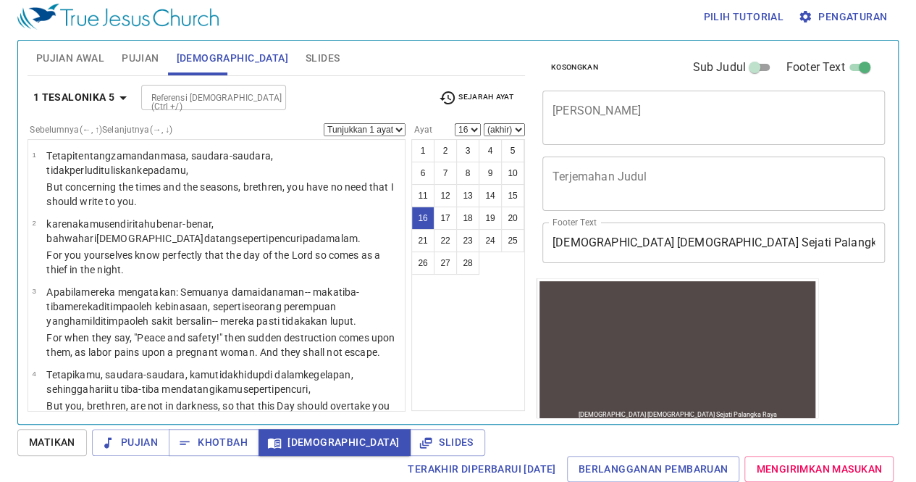
scroll to position [997, 0]
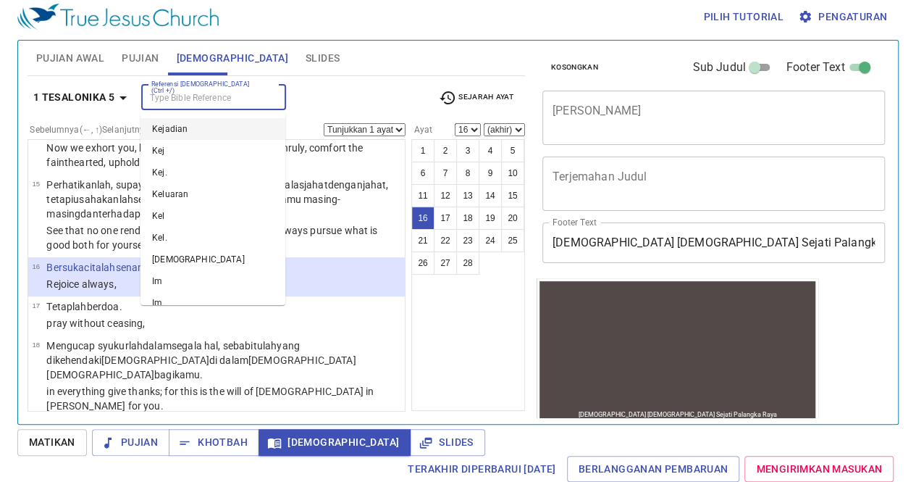
click at [151, 101] on input "Referensi [DEMOGRAPHIC_DATA] (Ctrl +/)" at bounding box center [202, 97] width 112 height 17
click at [188, 186] on li "[DEMOGRAPHIC_DATA]" at bounding box center [212, 194] width 145 height 22
type input "ma"
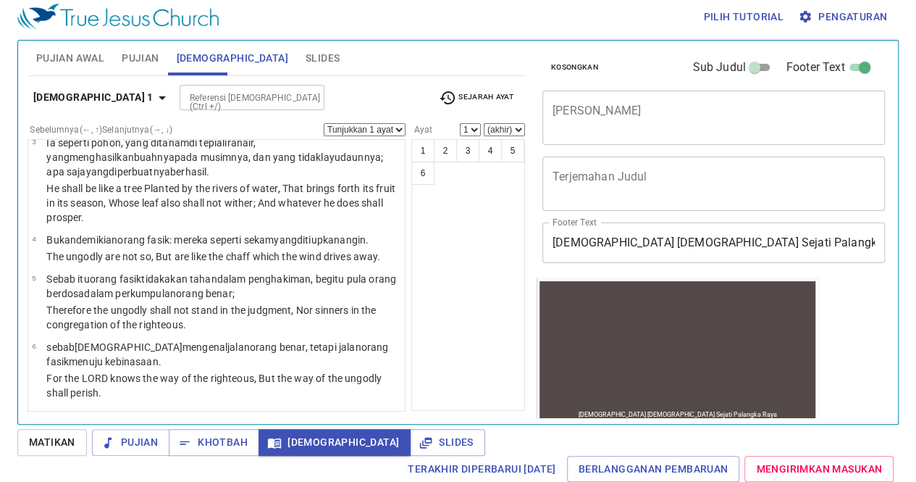
scroll to position [0, 0]
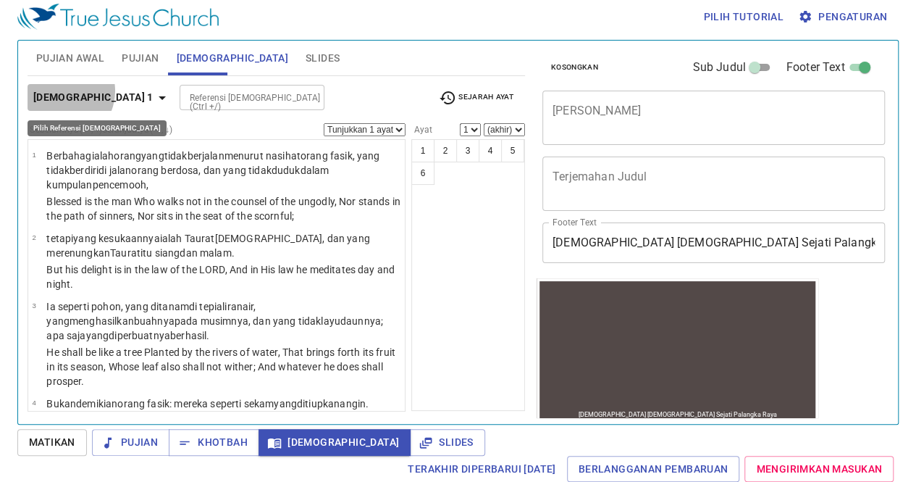
click at [59, 90] on b "[DEMOGRAPHIC_DATA] 1" at bounding box center [93, 97] width 120 height 18
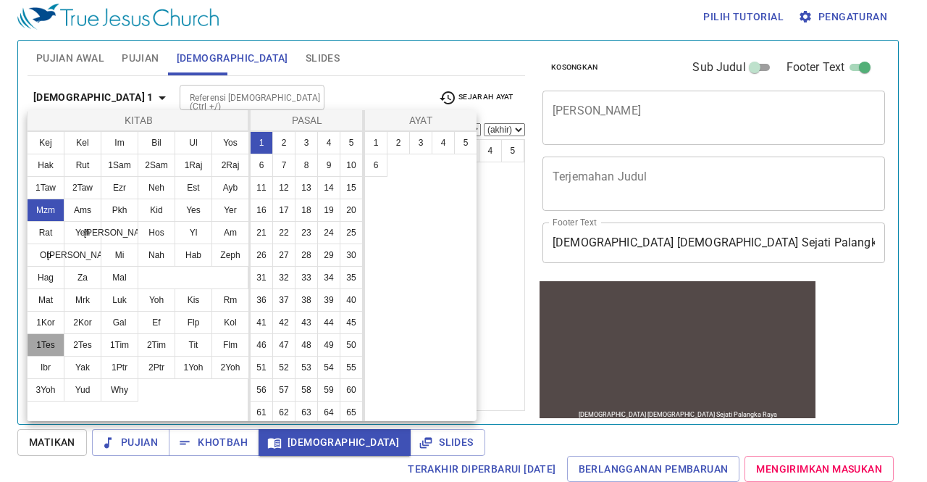
click at [50, 340] on button "1Tes" at bounding box center [46, 344] width 38 height 23
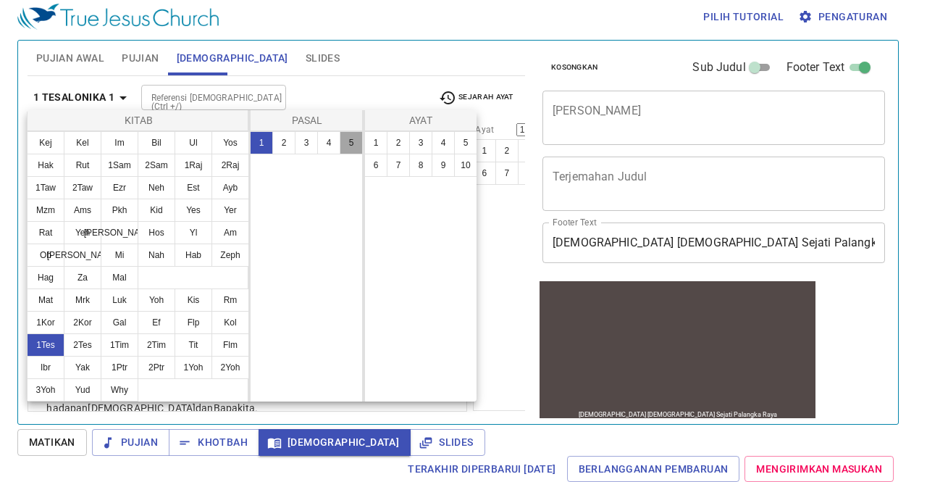
click at [348, 143] on button "5" at bounding box center [351, 142] width 23 height 23
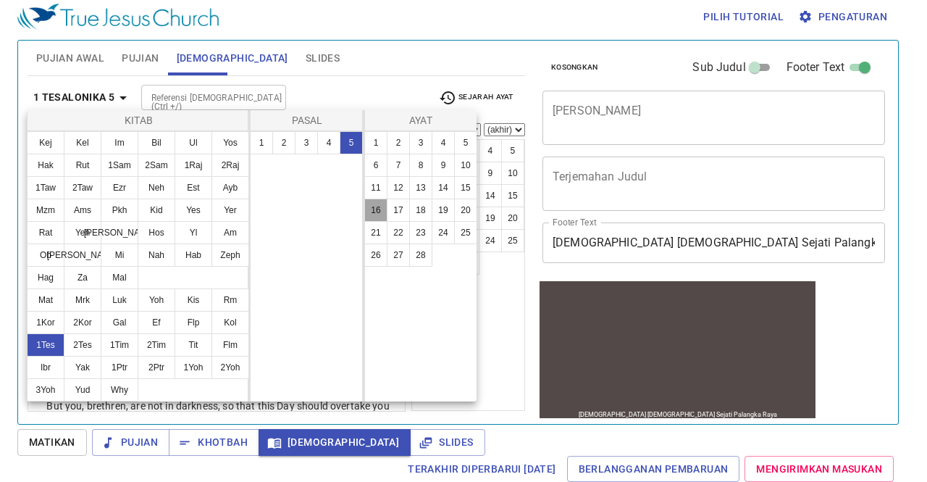
click at [374, 206] on button "16" at bounding box center [375, 209] width 23 height 23
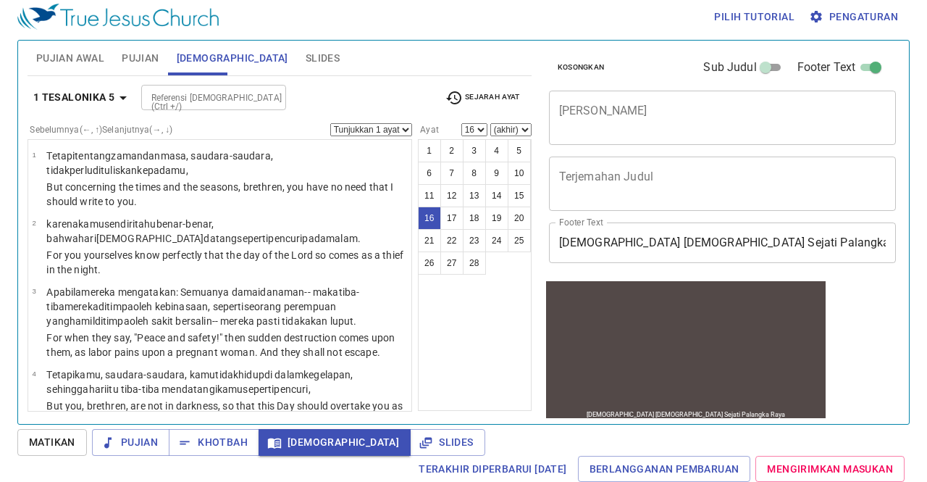
scroll to position [997, 0]
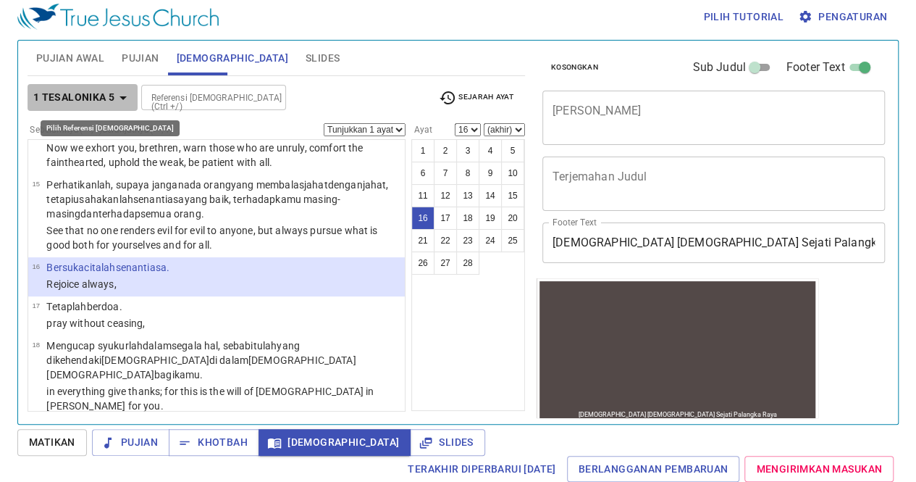
click at [75, 98] on b "1 Tesalonika 5" at bounding box center [74, 97] width 82 height 18
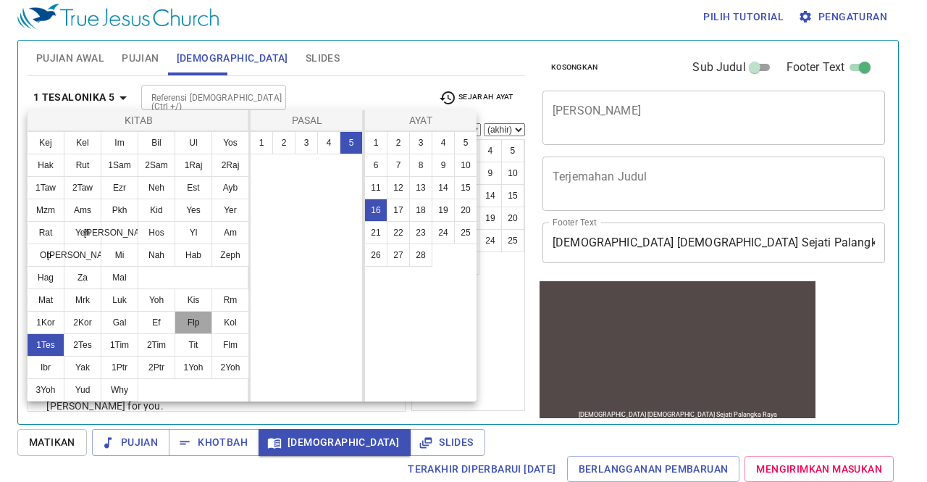
click at [202, 312] on button "Flp" at bounding box center [194, 322] width 38 height 23
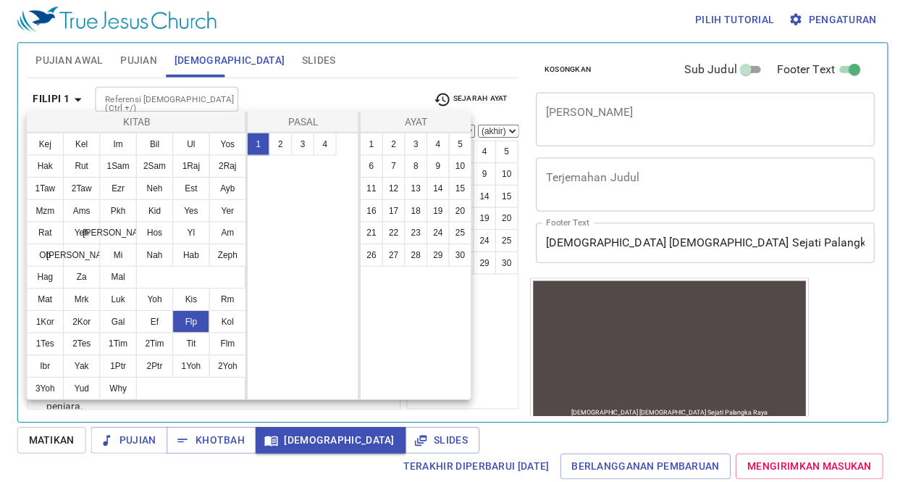
scroll to position [0, 0]
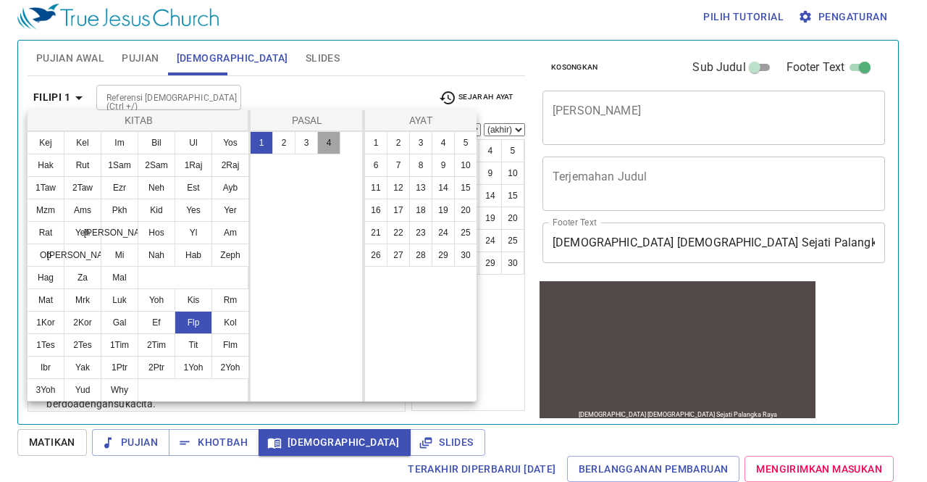
click at [322, 144] on button "4" at bounding box center [328, 142] width 23 height 23
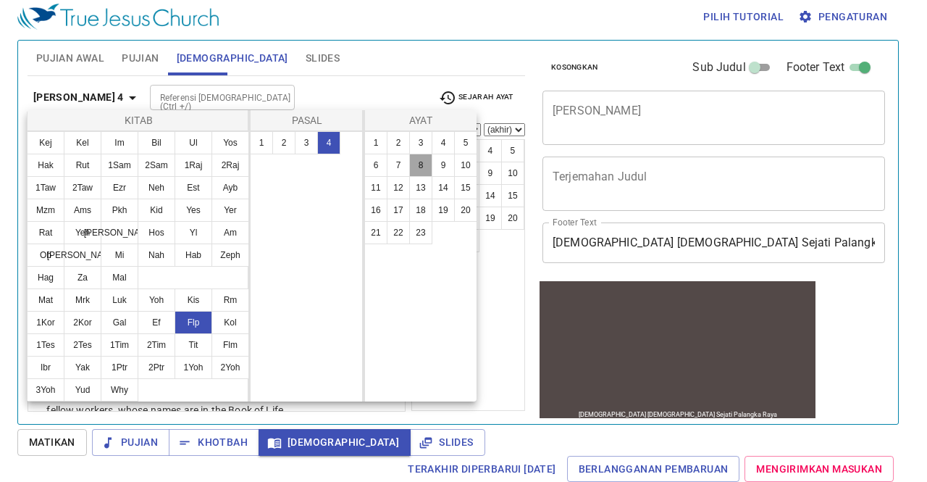
click at [420, 164] on button "8" at bounding box center [420, 165] width 23 height 23
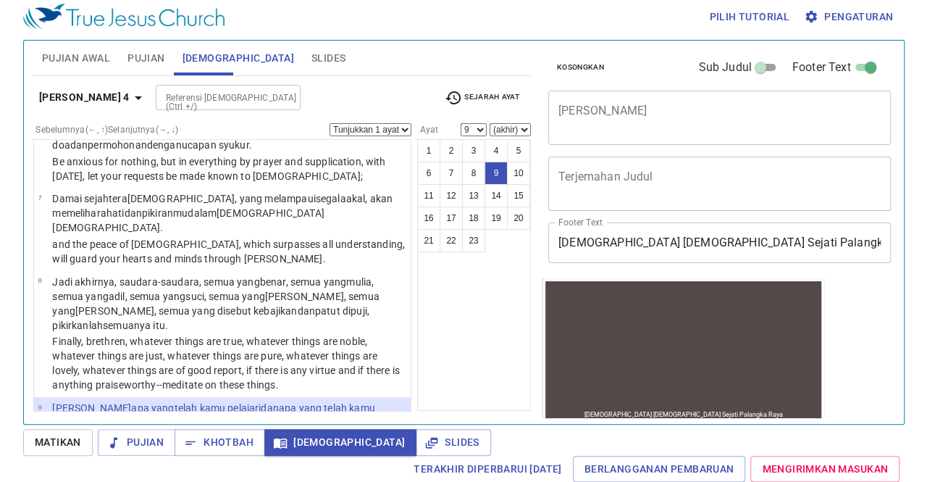
scroll to position [542, 0]
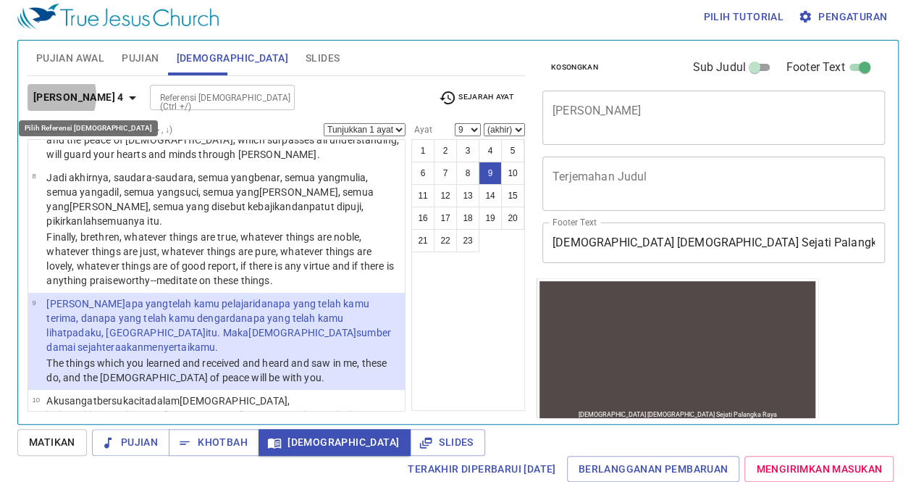
click at [43, 95] on b "[PERSON_NAME] 4" at bounding box center [78, 97] width 91 height 18
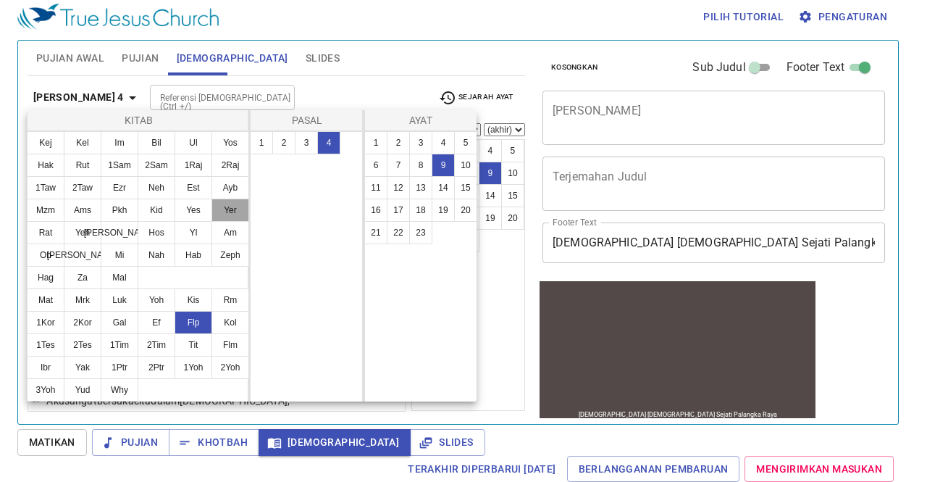
click at [227, 208] on button "Yer" at bounding box center [230, 209] width 38 height 23
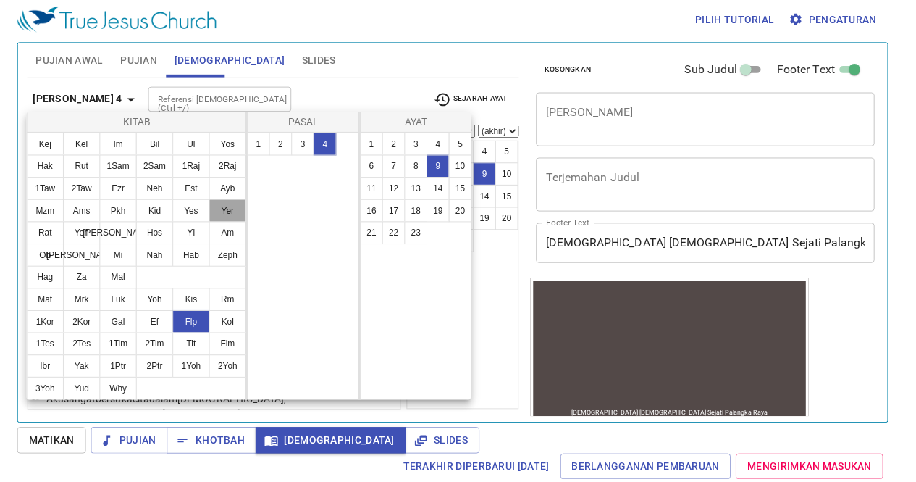
scroll to position [0, 0]
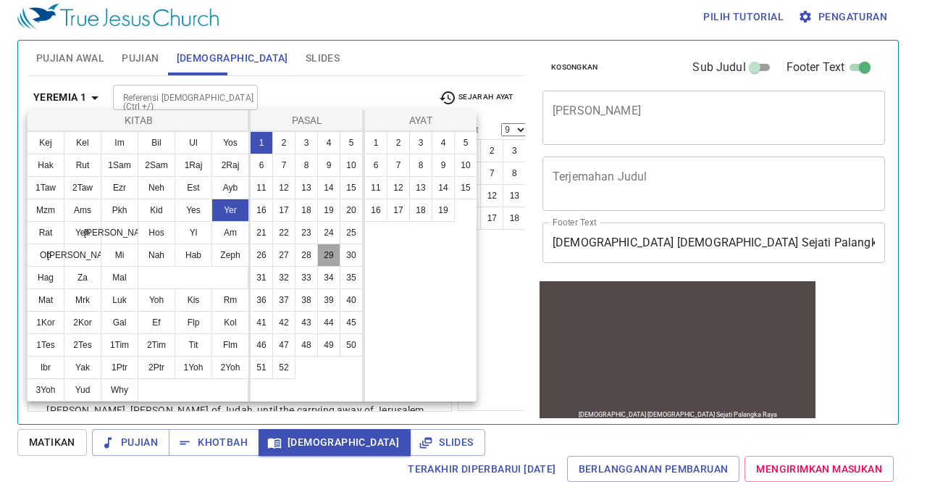
click at [331, 250] on button "29" at bounding box center [328, 254] width 23 height 23
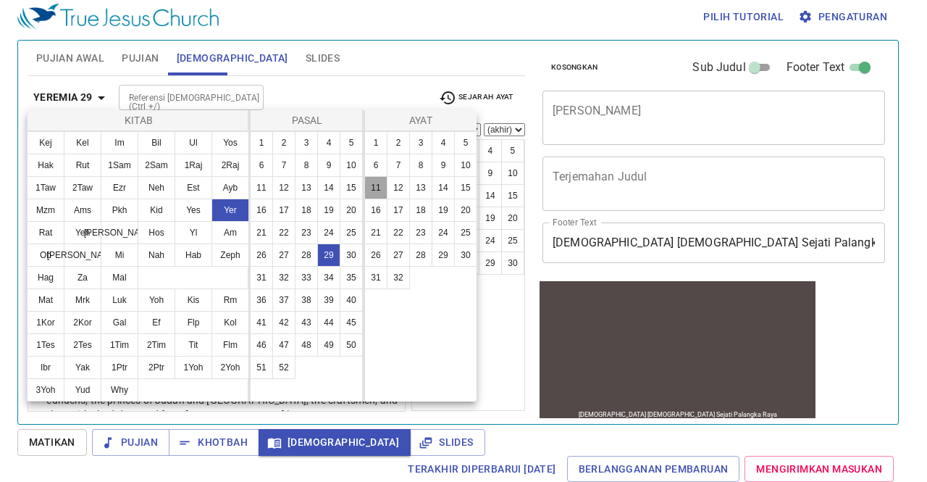
click at [377, 182] on button "11" at bounding box center [375, 187] width 23 height 23
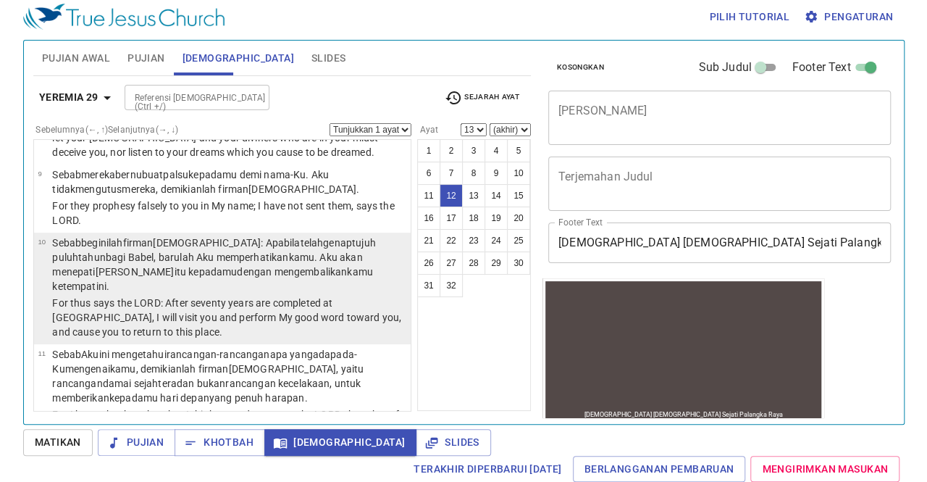
scroll to position [981, 0]
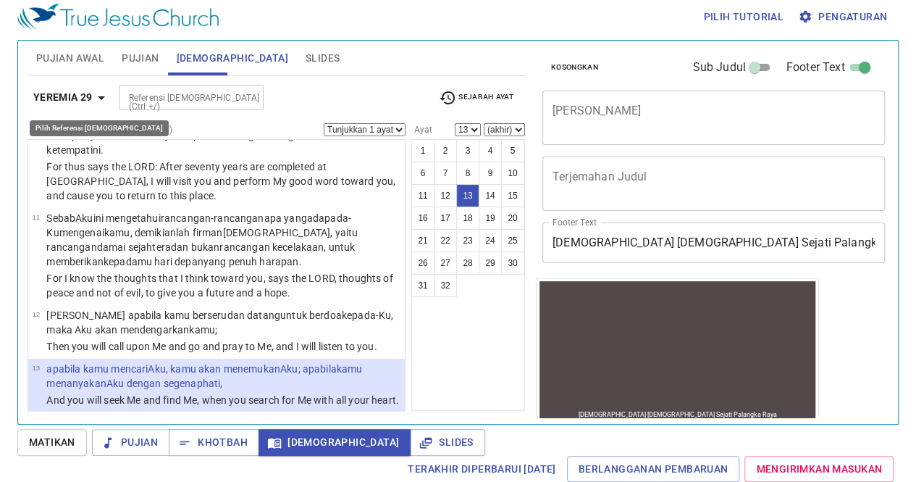
click at [53, 91] on b "Yeremia 29" at bounding box center [62, 97] width 59 height 18
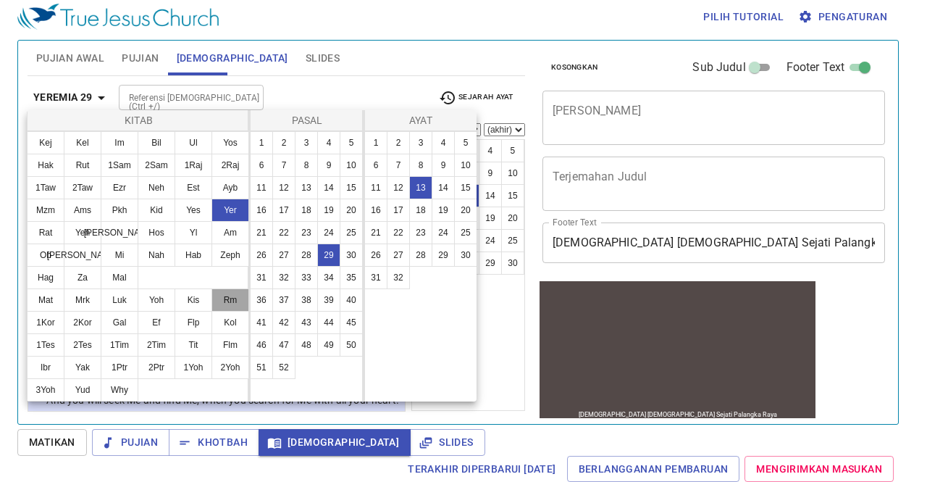
click at [239, 301] on button "Rm" at bounding box center [230, 299] width 38 height 23
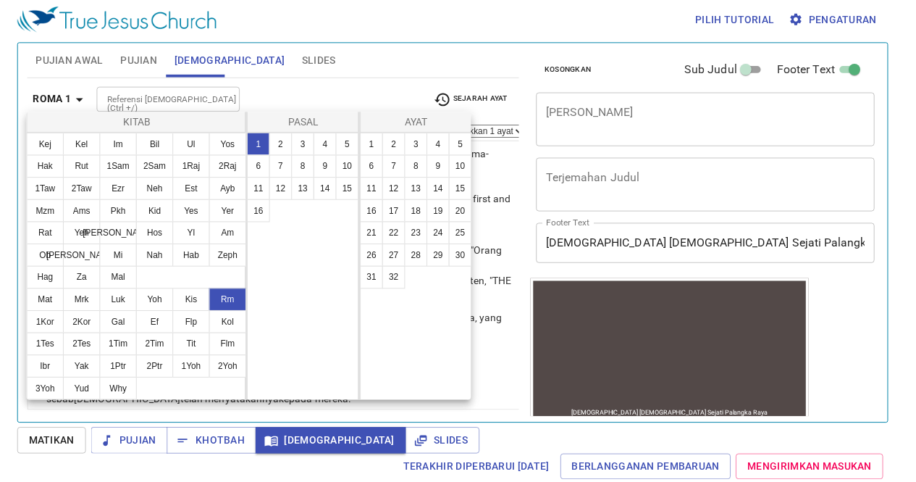
scroll to position [0, 0]
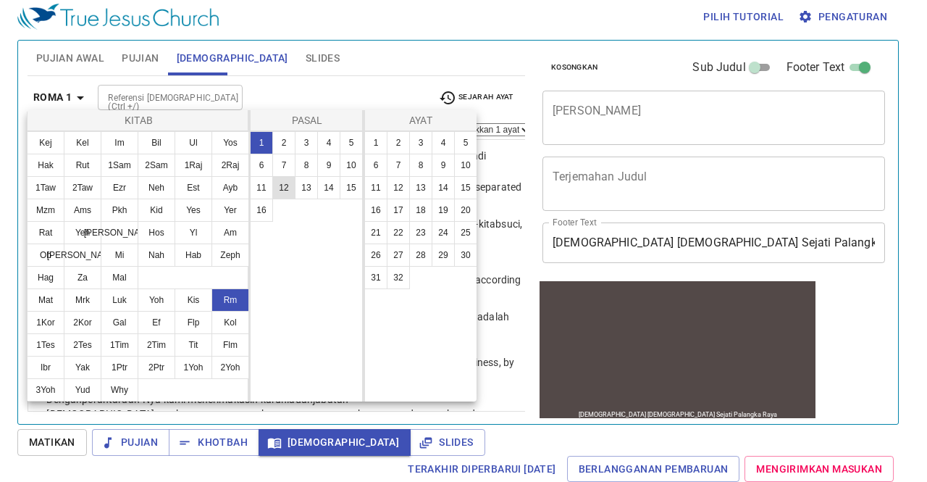
click at [290, 184] on button "12" at bounding box center [283, 187] width 23 height 23
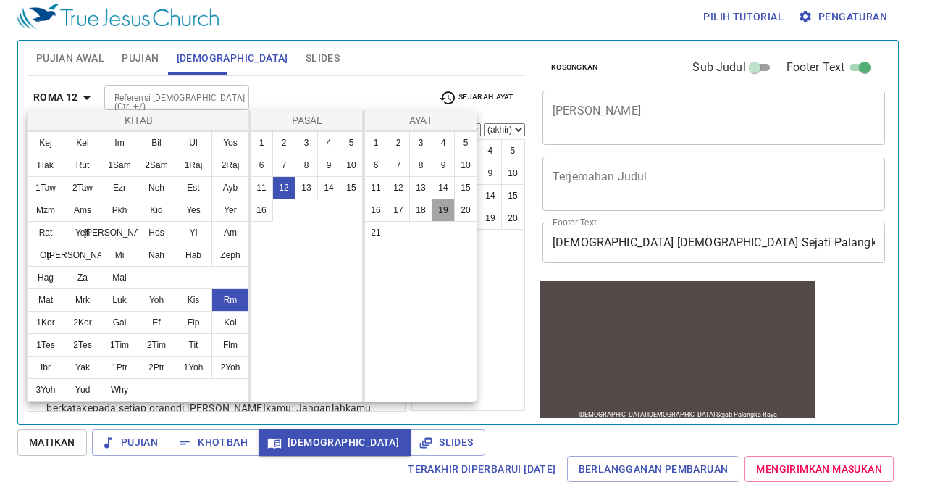
click at [439, 198] on button "19" at bounding box center [443, 209] width 23 height 23
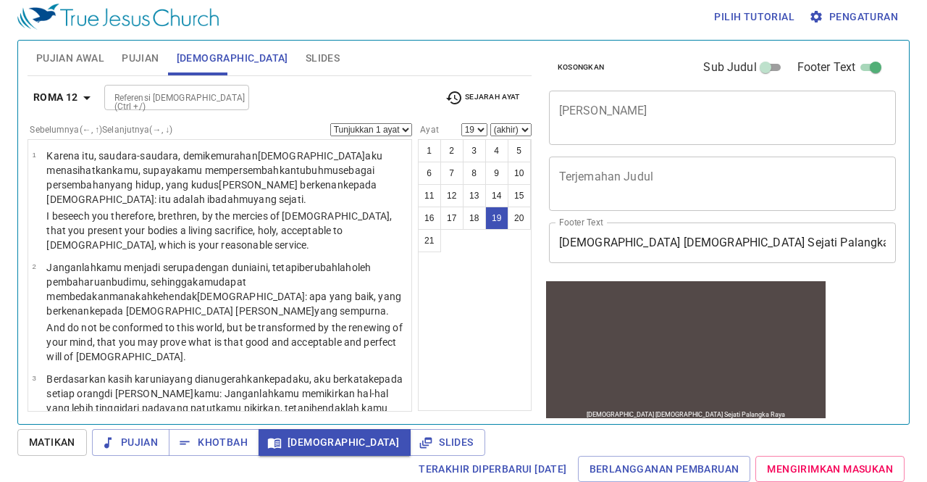
scroll to position [1245, 0]
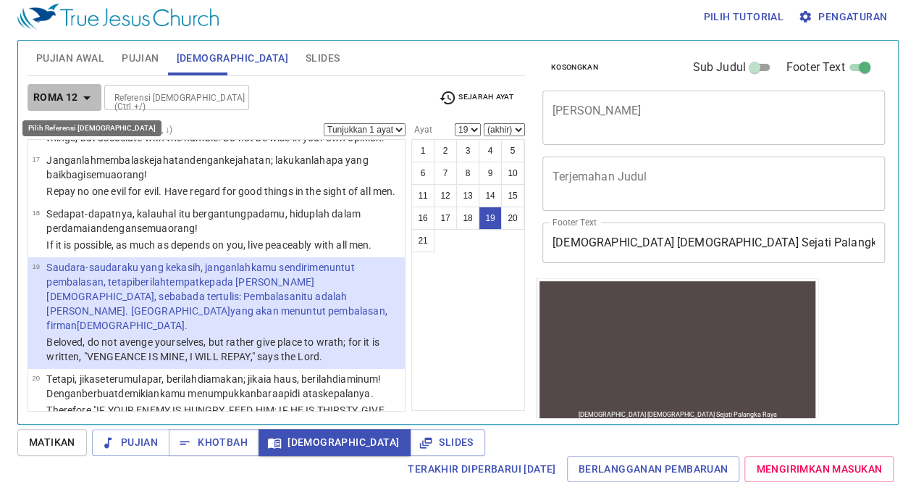
click at [39, 91] on b "Roma 12" at bounding box center [55, 97] width 45 height 18
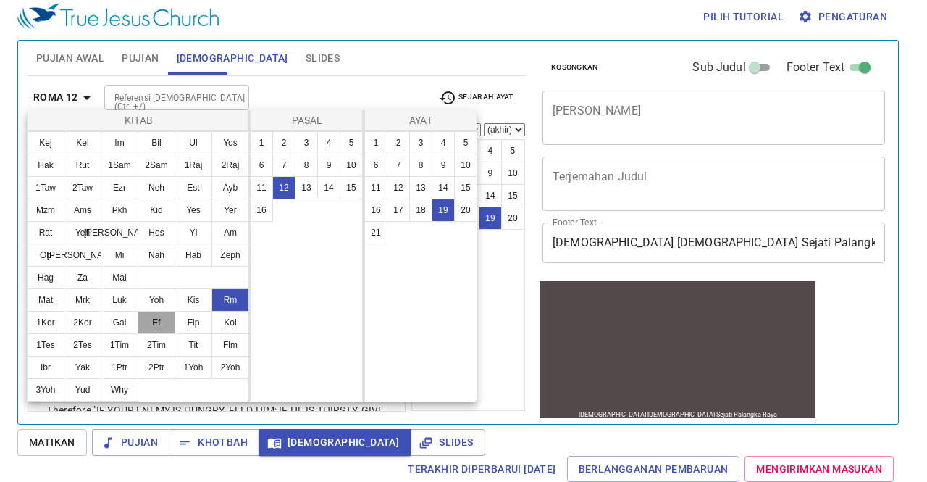
click at [156, 318] on button "Ef" at bounding box center [157, 322] width 38 height 23
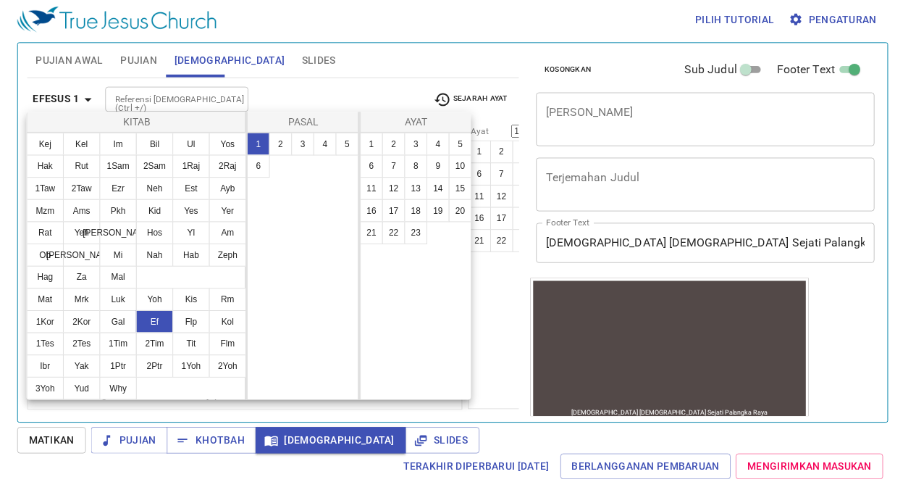
scroll to position [0, 0]
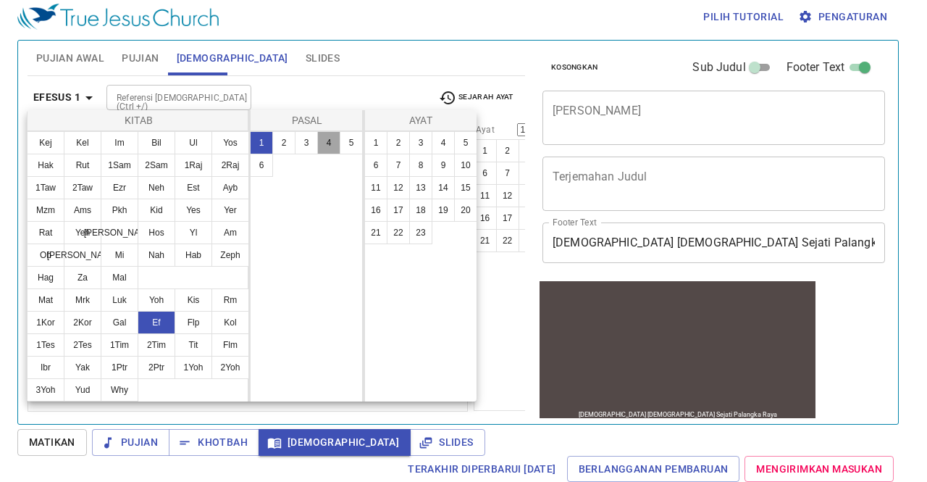
click at [327, 147] on button "4" at bounding box center [328, 142] width 23 height 23
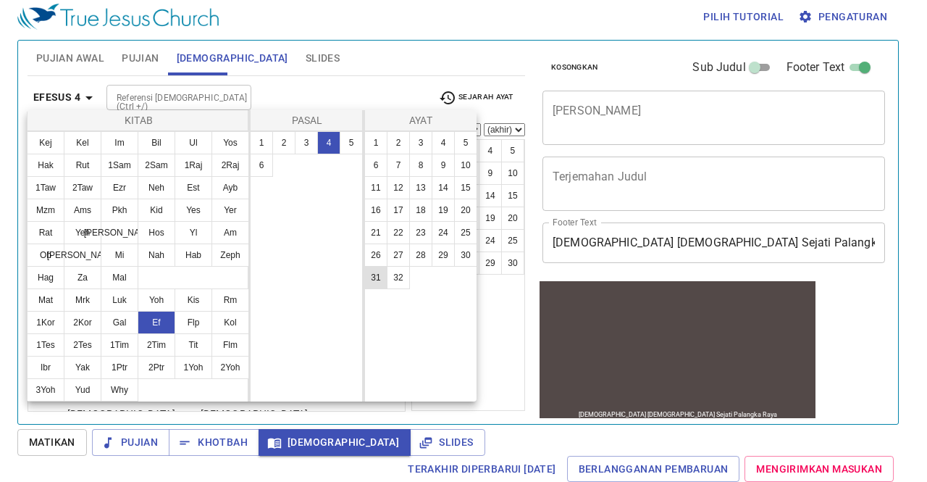
click at [378, 274] on button "31" at bounding box center [375, 277] width 23 height 23
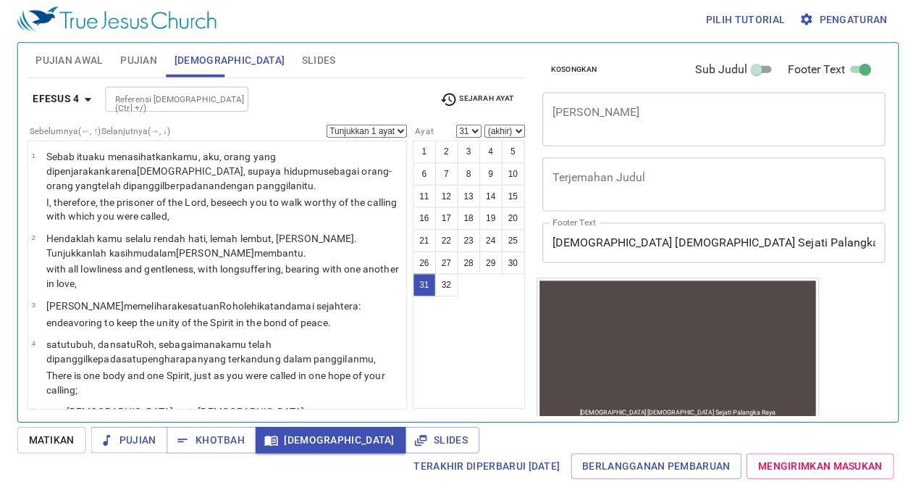
scroll to position [1990, 0]
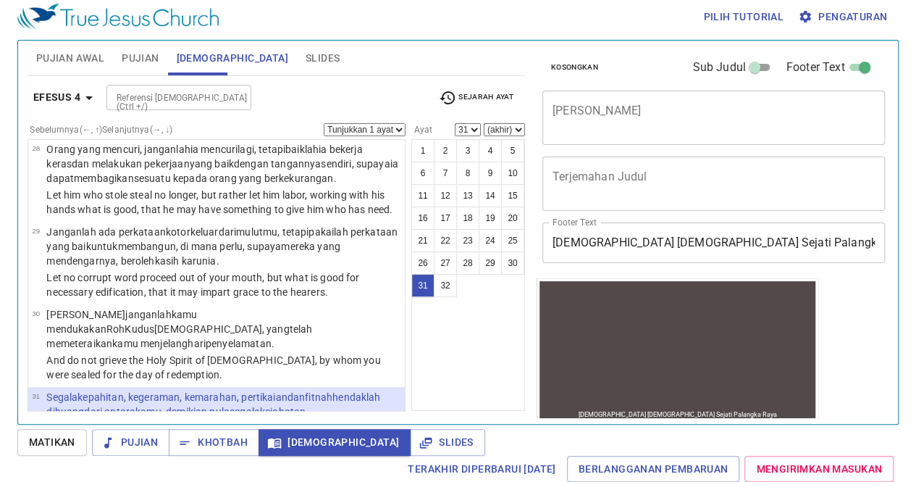
select select "32"
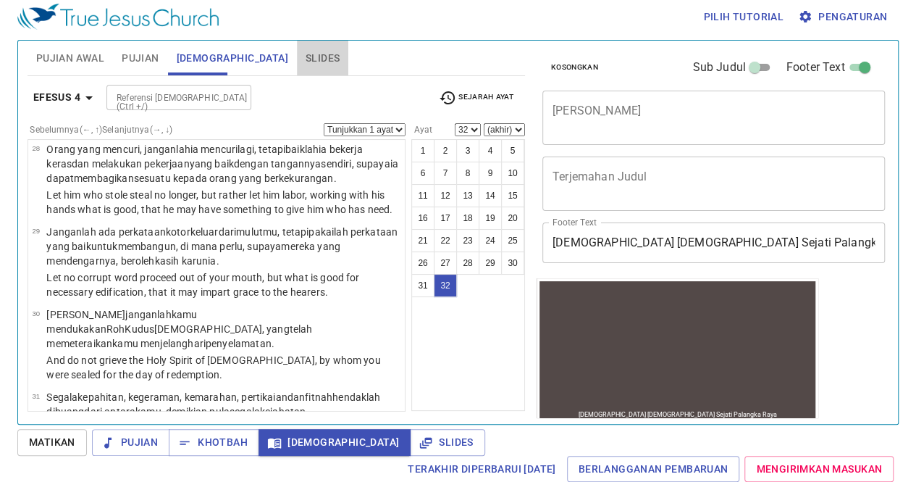
click at [306, 57] on span "Slides" at bounding box center [323, 58] width 34 height 18
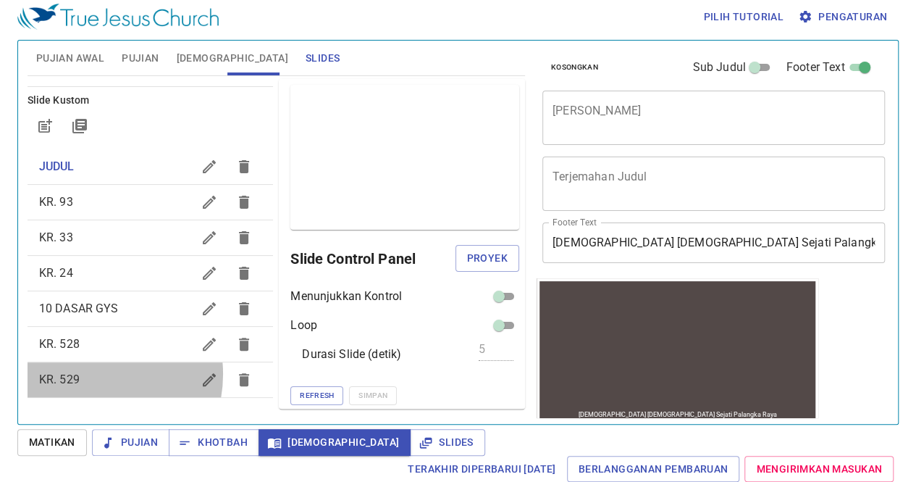
click at [85, 373] on span "KR. 529" at bounding box center [116, 379] width 154 height 17
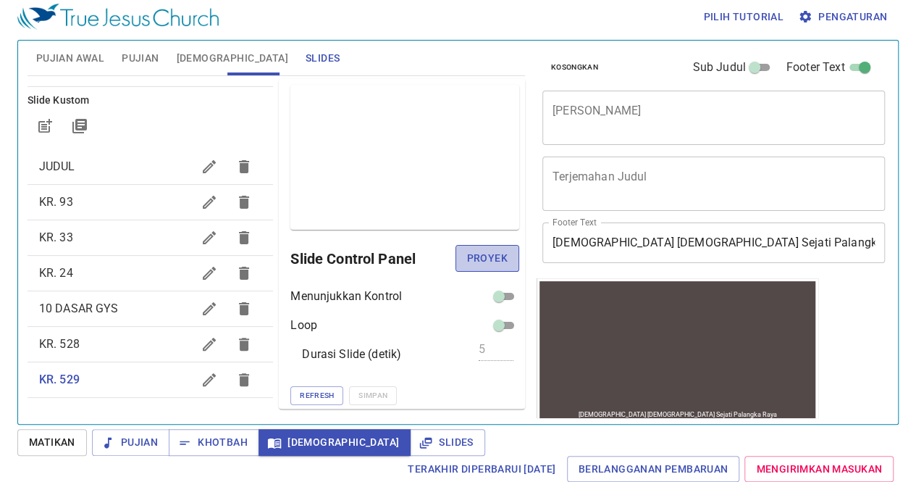
click at [492, 258] on span "Proyek" at bounding box center [487, 258] width 41 height 18
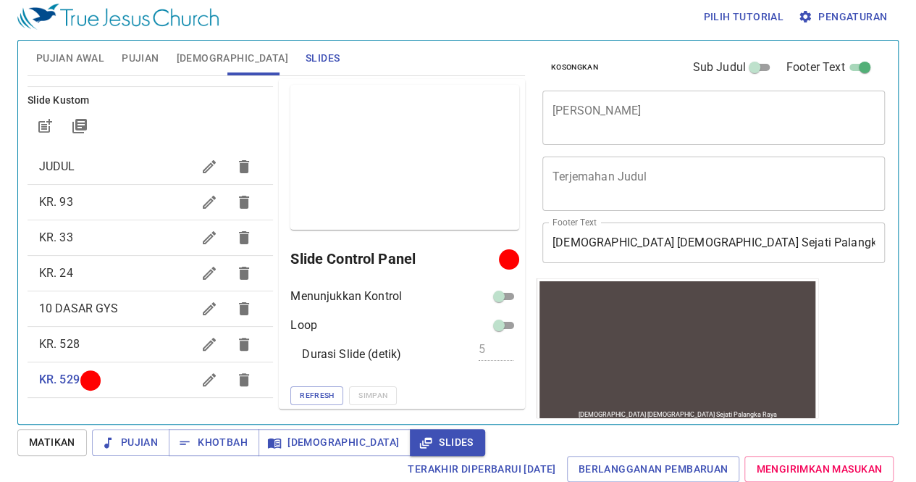
click at [84, 160] on span "JUDUL" at bounding box center [116, 166] width 154 height 17
click at [467, 253] on span "Proyek" at bounding box center [487, 258] width 41 height 18
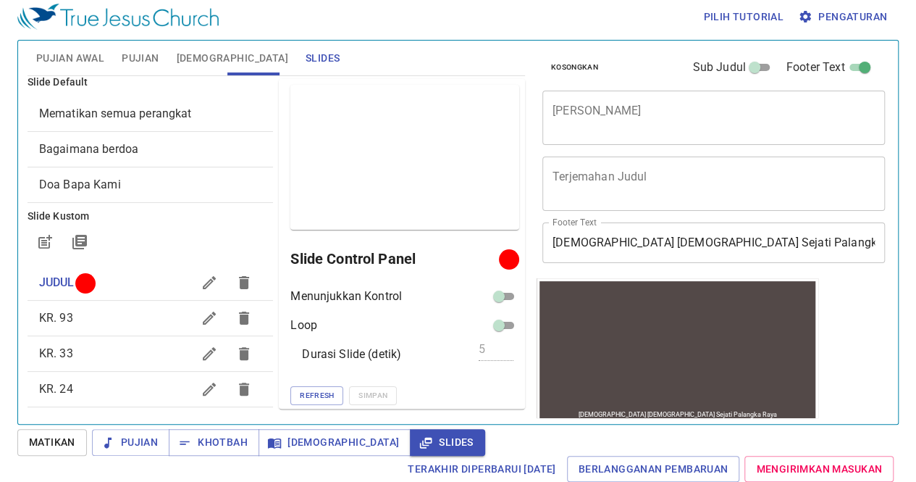
scroll to position [0, 0]
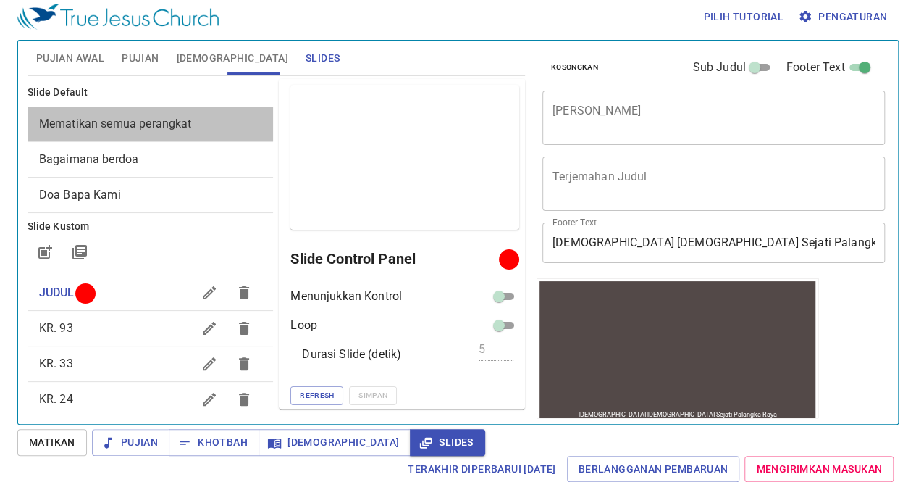
click at [162, 135] on div "Mematikan semua perangkat" at bounding box center [151, 123] width 246 height 35
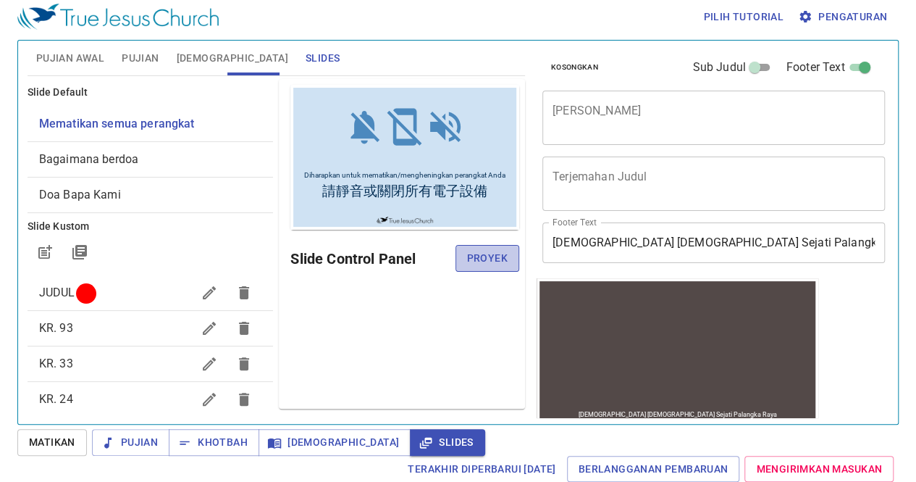
click at [474, 260] on span "Proyek" at bounding box center [487, 258] width 41 height 18
click at [139, 151] on span "Bagaimana berdoa" at bounding box center [150, 159] width 223 height 17
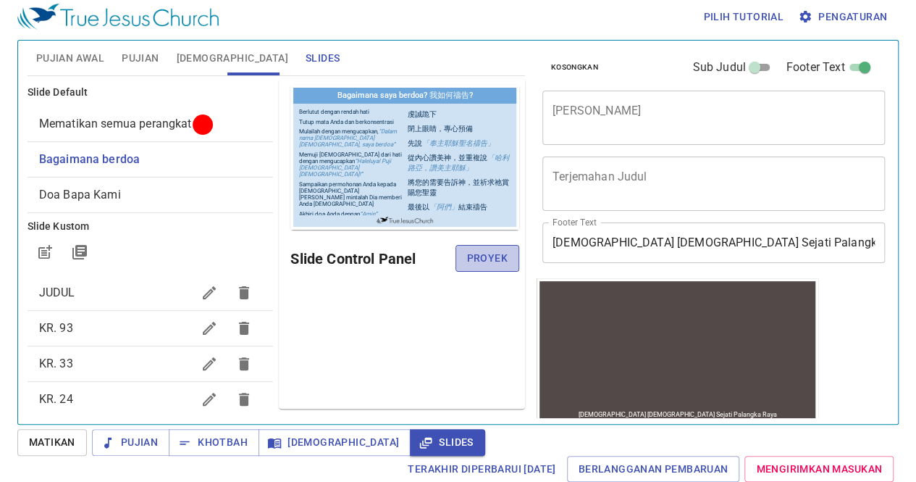
click at [493, 249] on span "Proyek" at bounding box center [487, 258] width 41 height 18
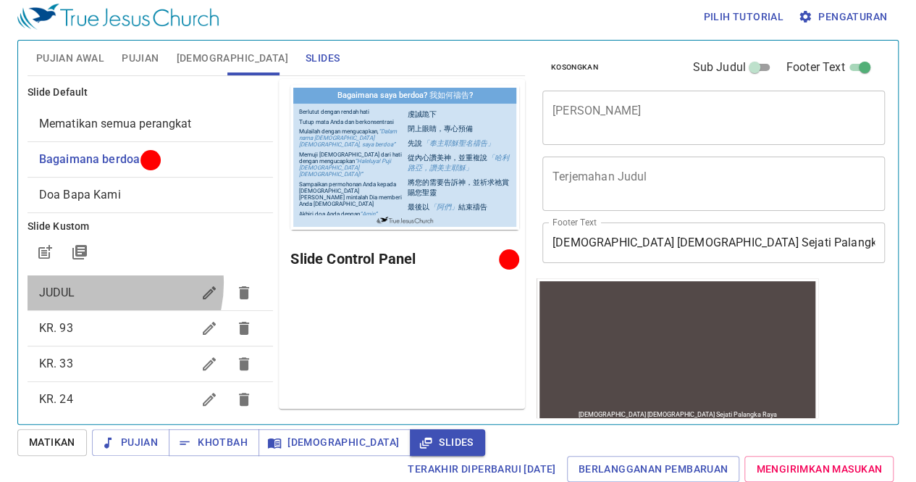
click at [98, 284] on span "JUDUL" at bounding box center [116, 292] width 154 height 17
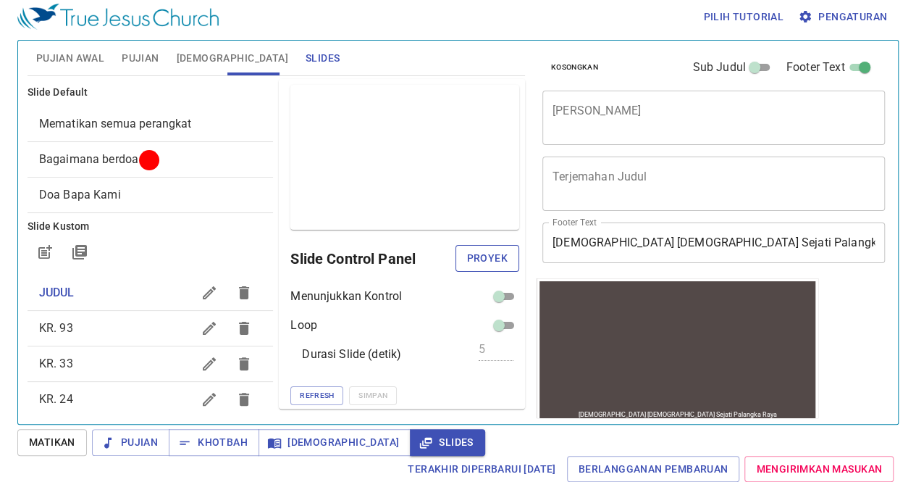
click at [485, 257] on span "Proyek" at bounding box center [487, 258] width 41 height 18
